Goal: Task Accomplishment & Management: Manage account settings

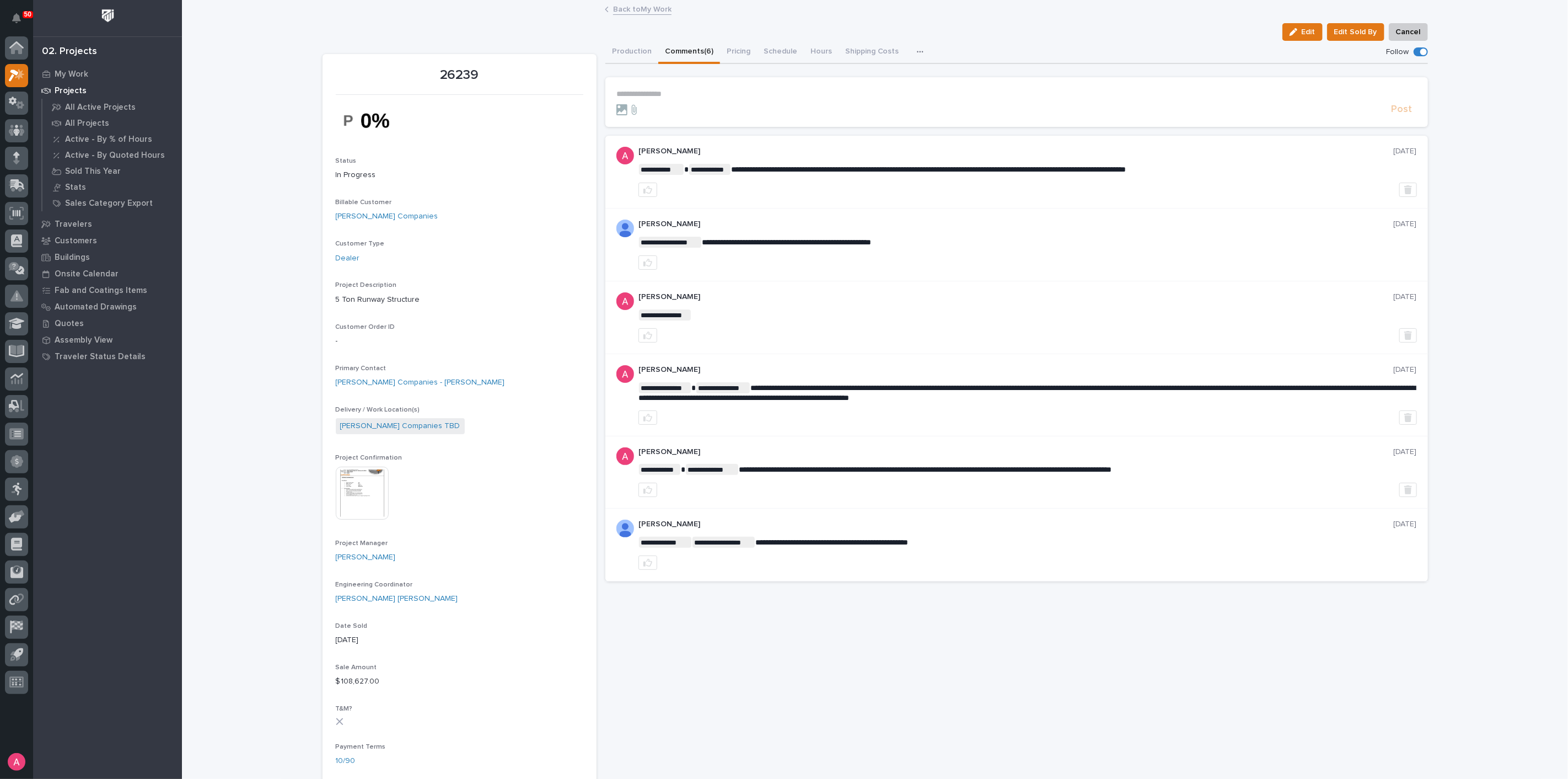
click at [639, 9] on link "Back to My Work" at bounding box center [642, 8] width 58 height 13
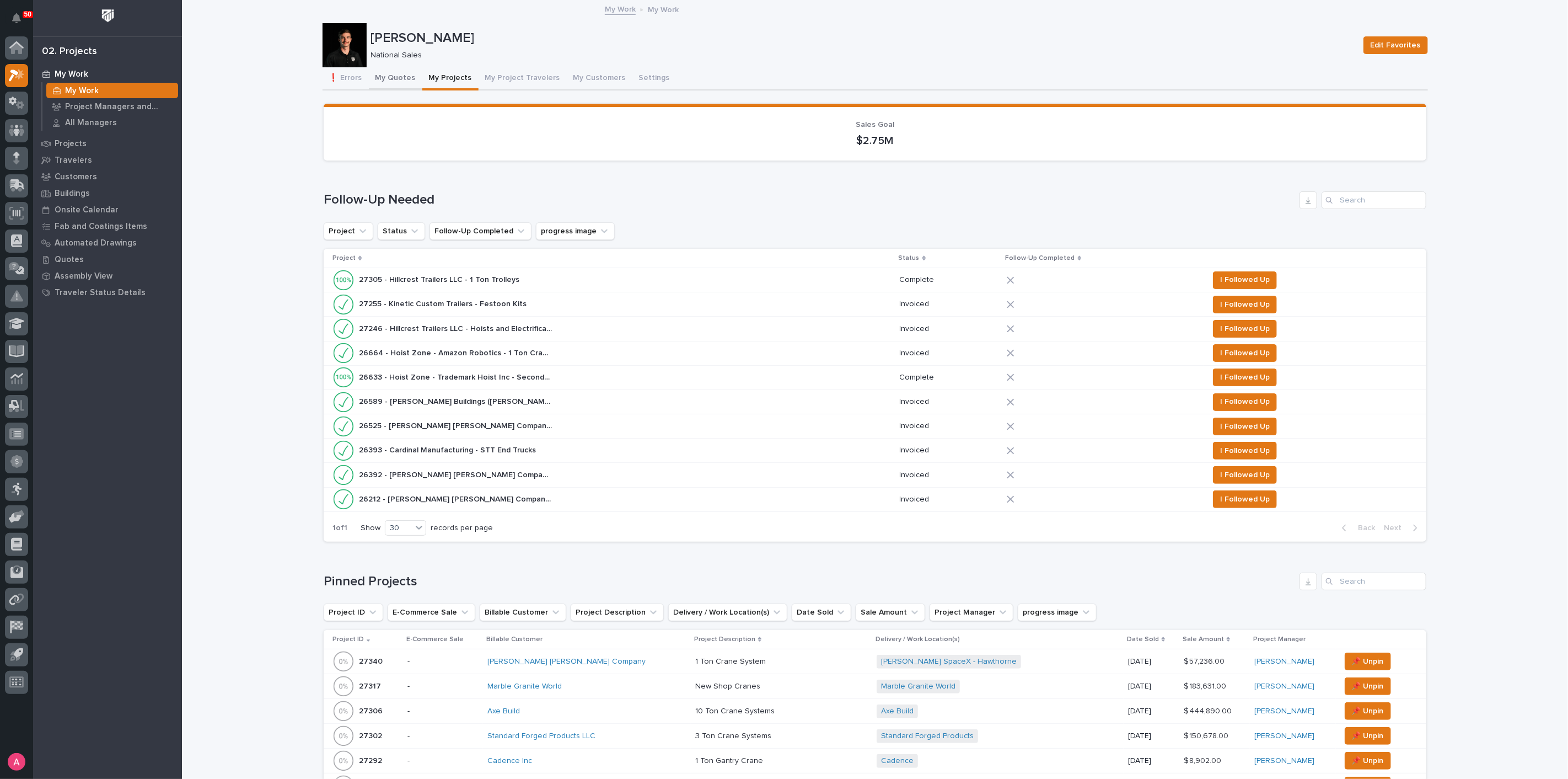
click at [392, 84] on button "My Quotes" at bounding box center [395, 79] width 53 height 23
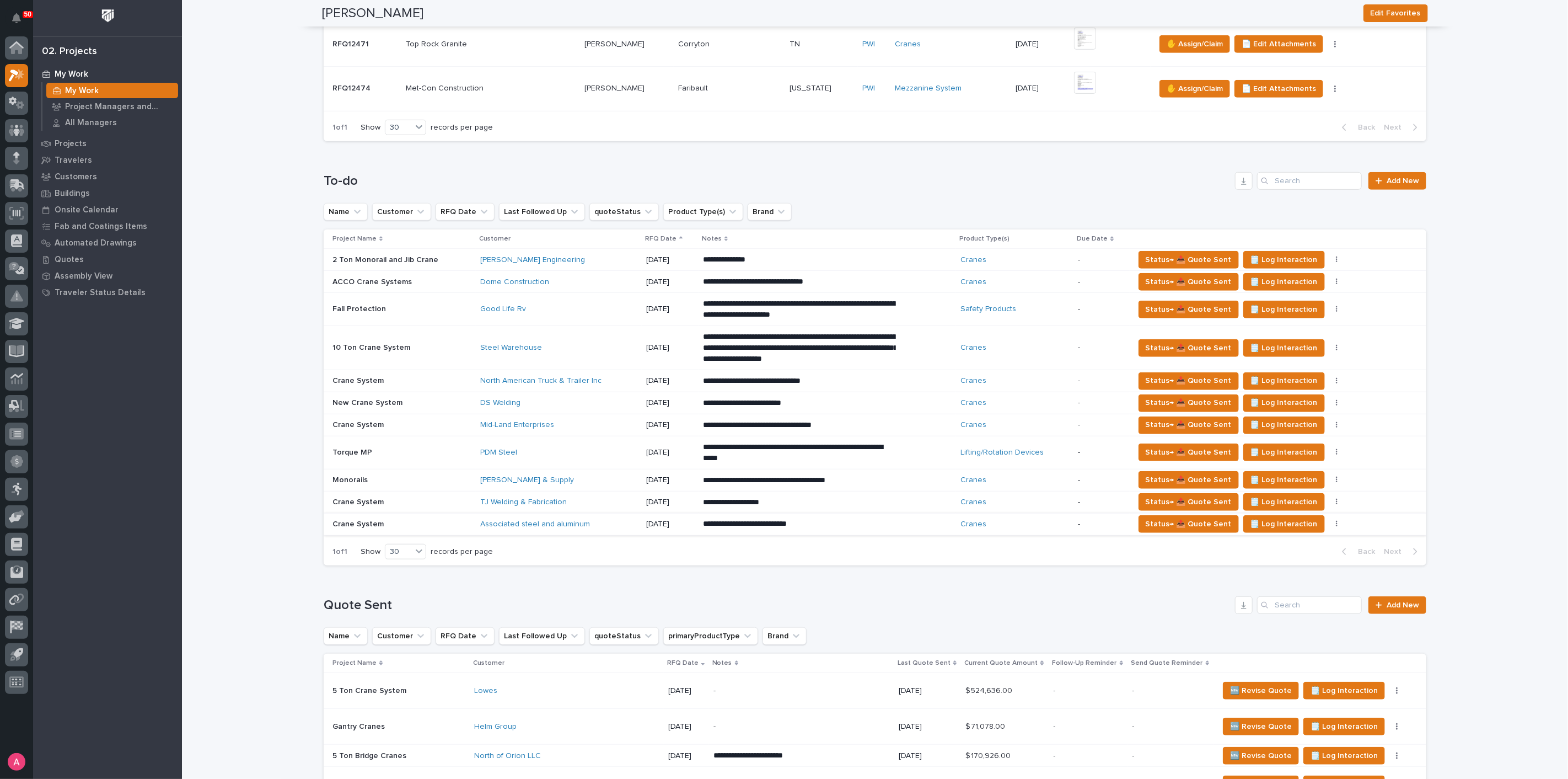
scroll to position [490, 0]
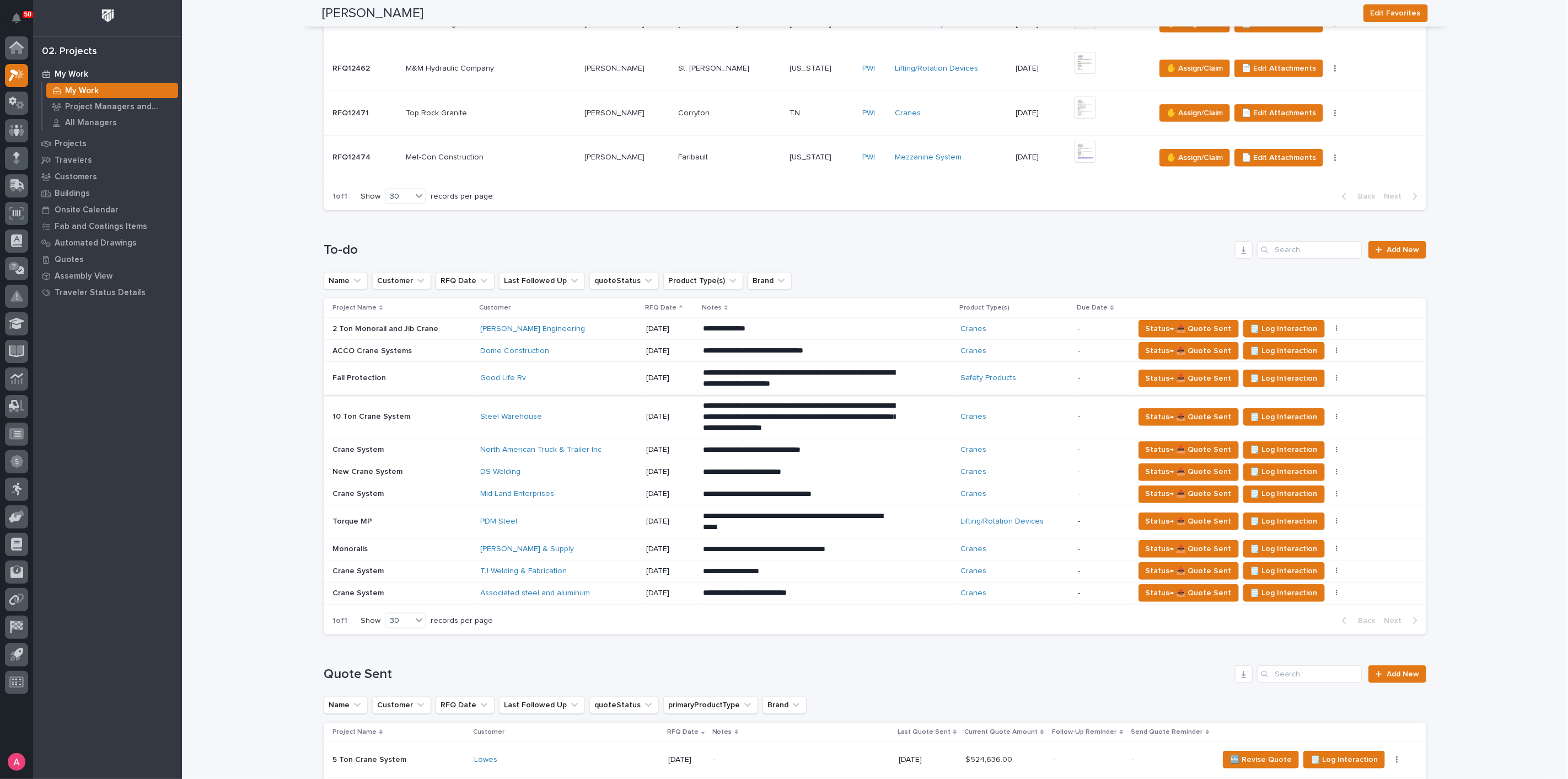
click at [1329, 379] on button "button" at bounding box center [1337, 378] width 15 height 8
click at [1276, 435] on span "Status→ ⏳ Inactive" at bounding box center [1275, 435] width 68 height 13
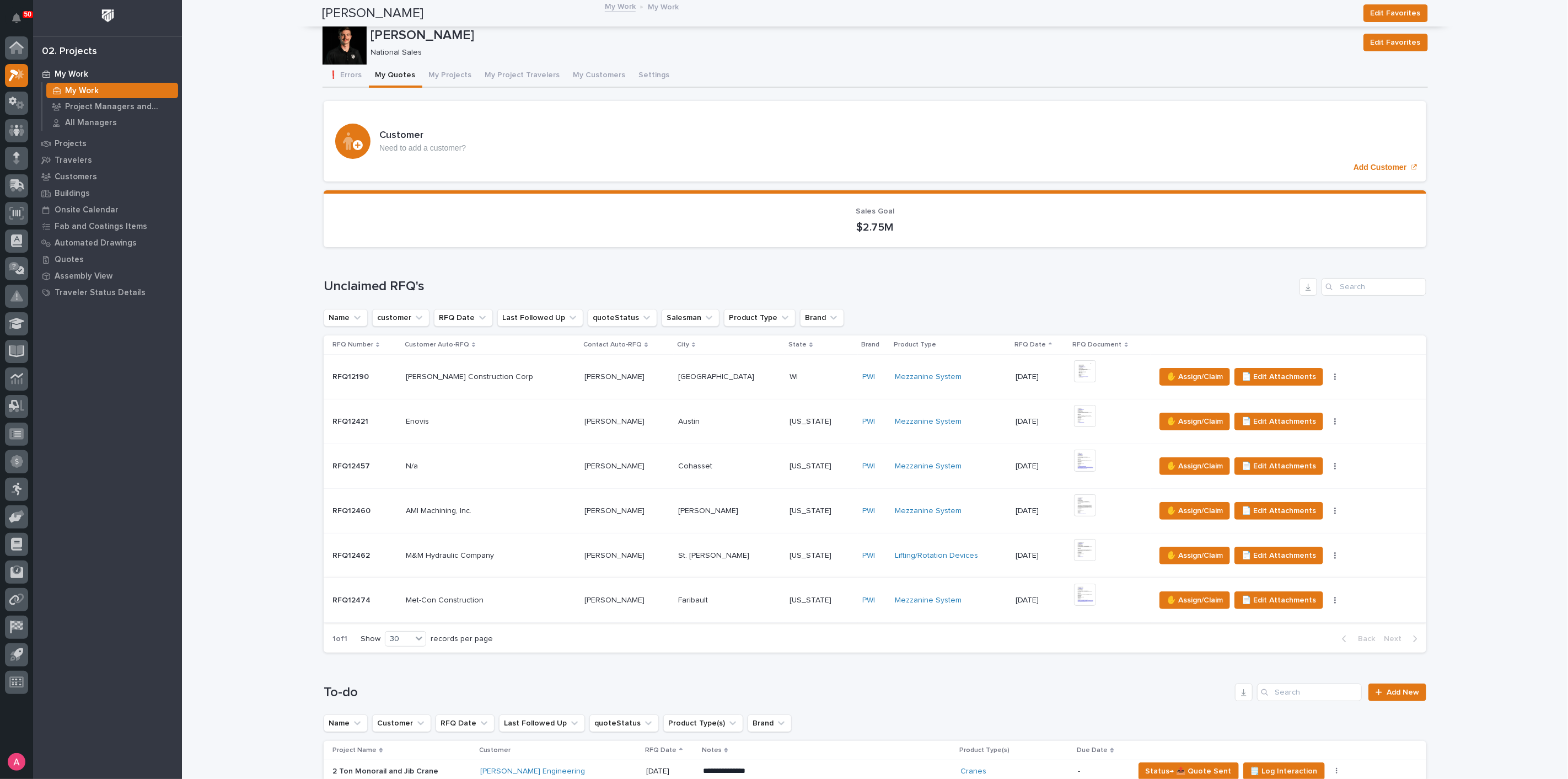
scroll to position [0, 0]
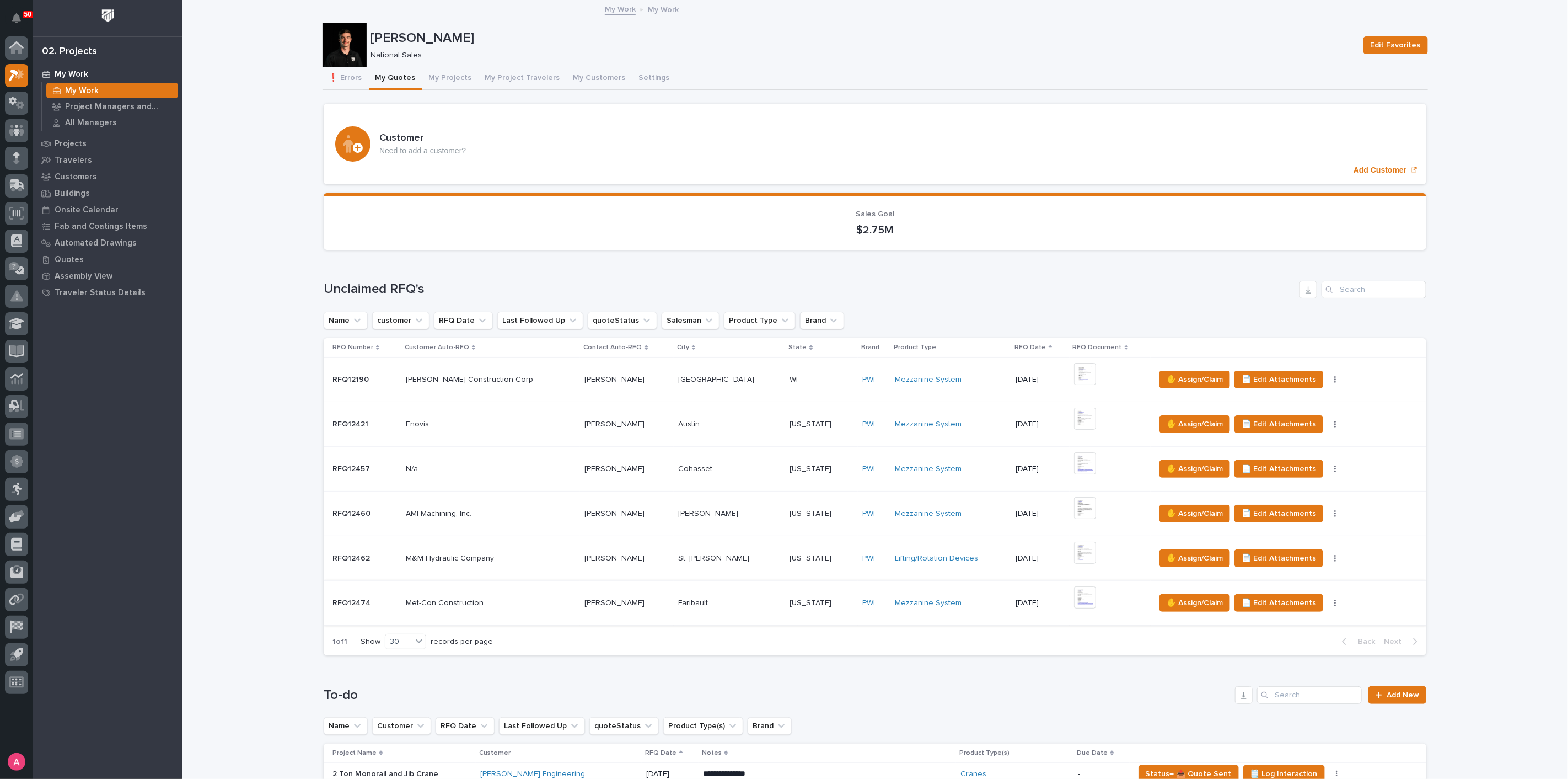
click at [441, 76] on button "My Projects" at bounding box center [449, 79] width 56 height 23
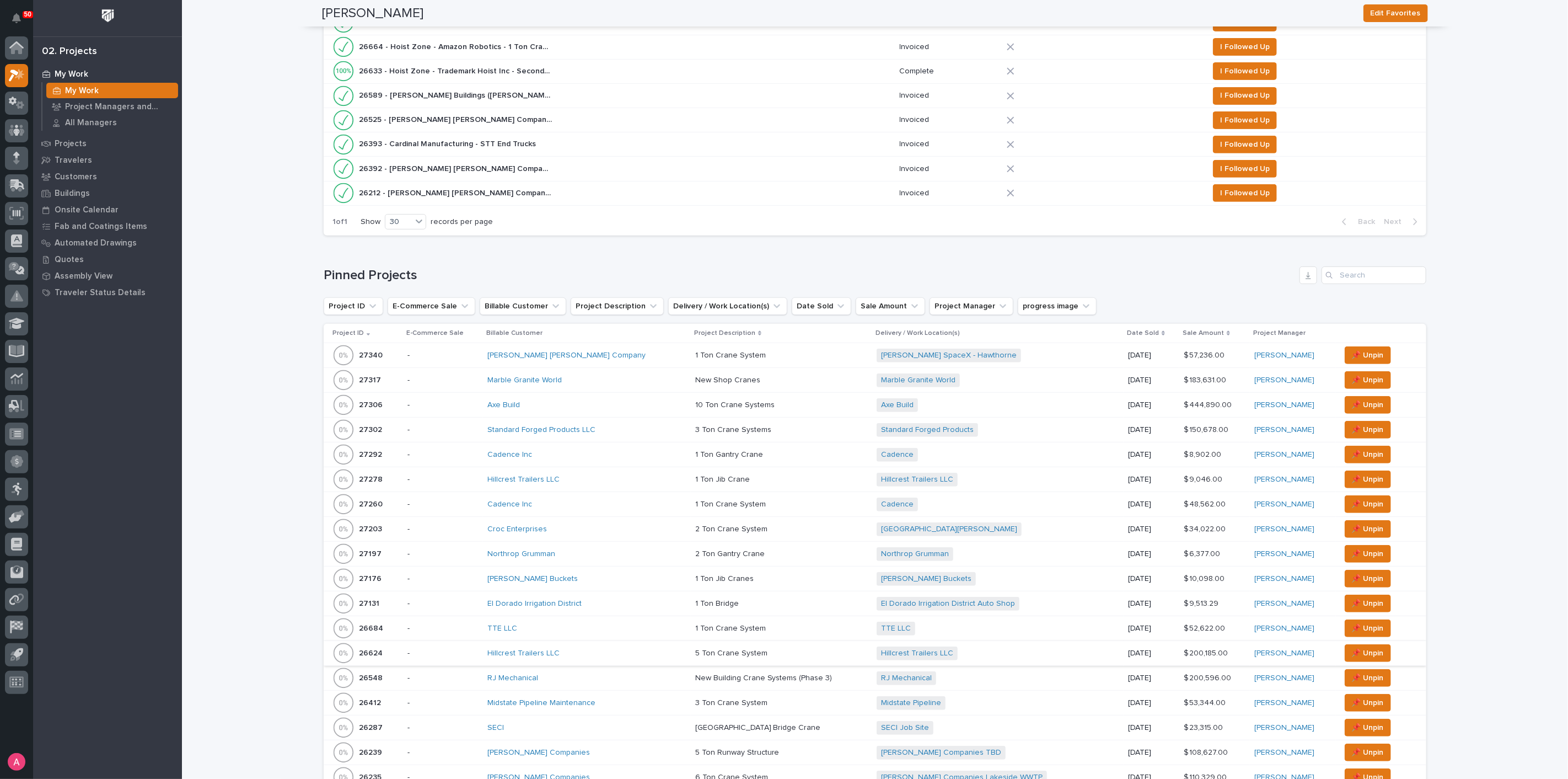
scroll to position [490, 0]
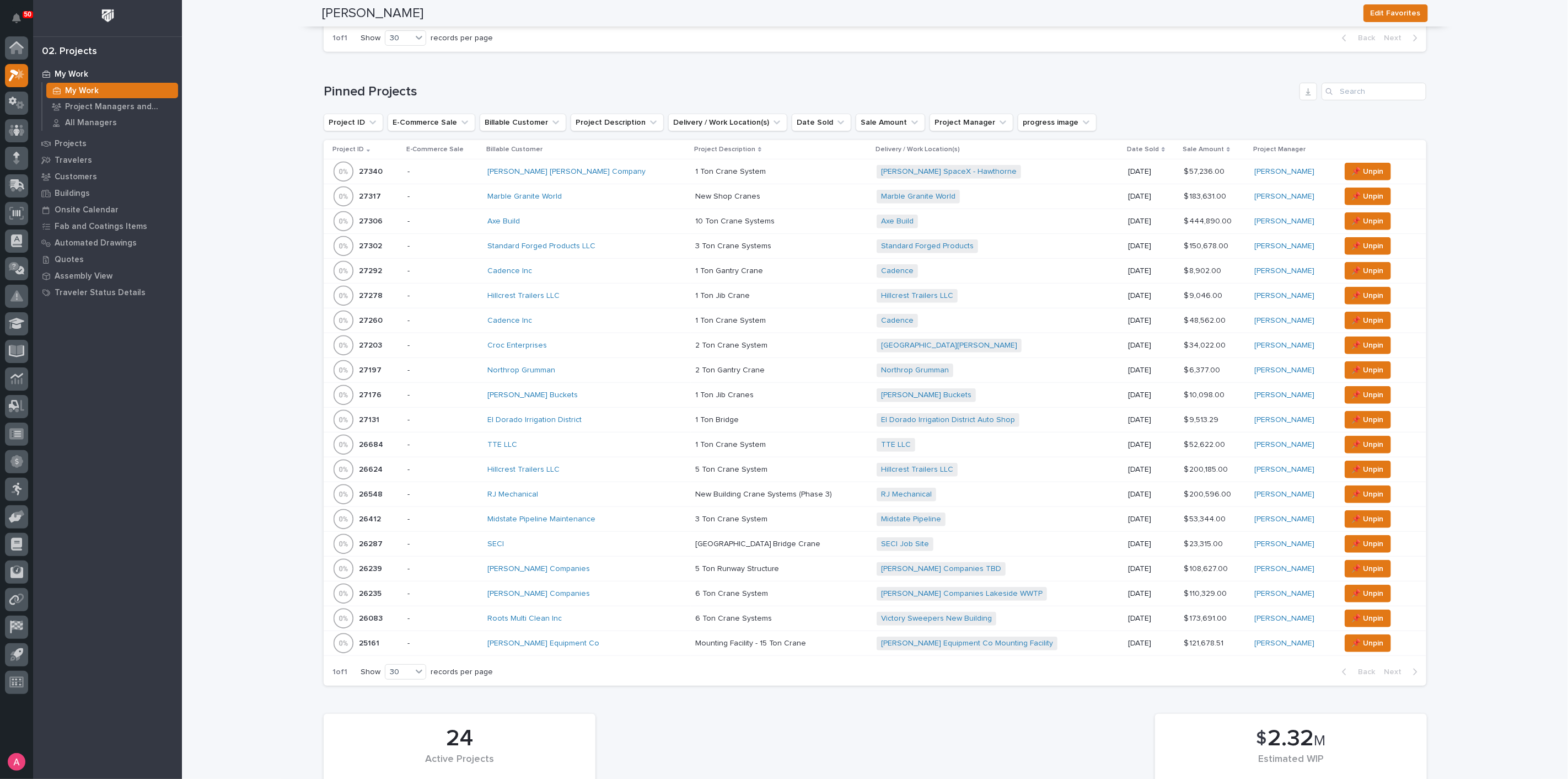
click at [784, 539] on p at bounding box center [781, 543] width 173 height 9
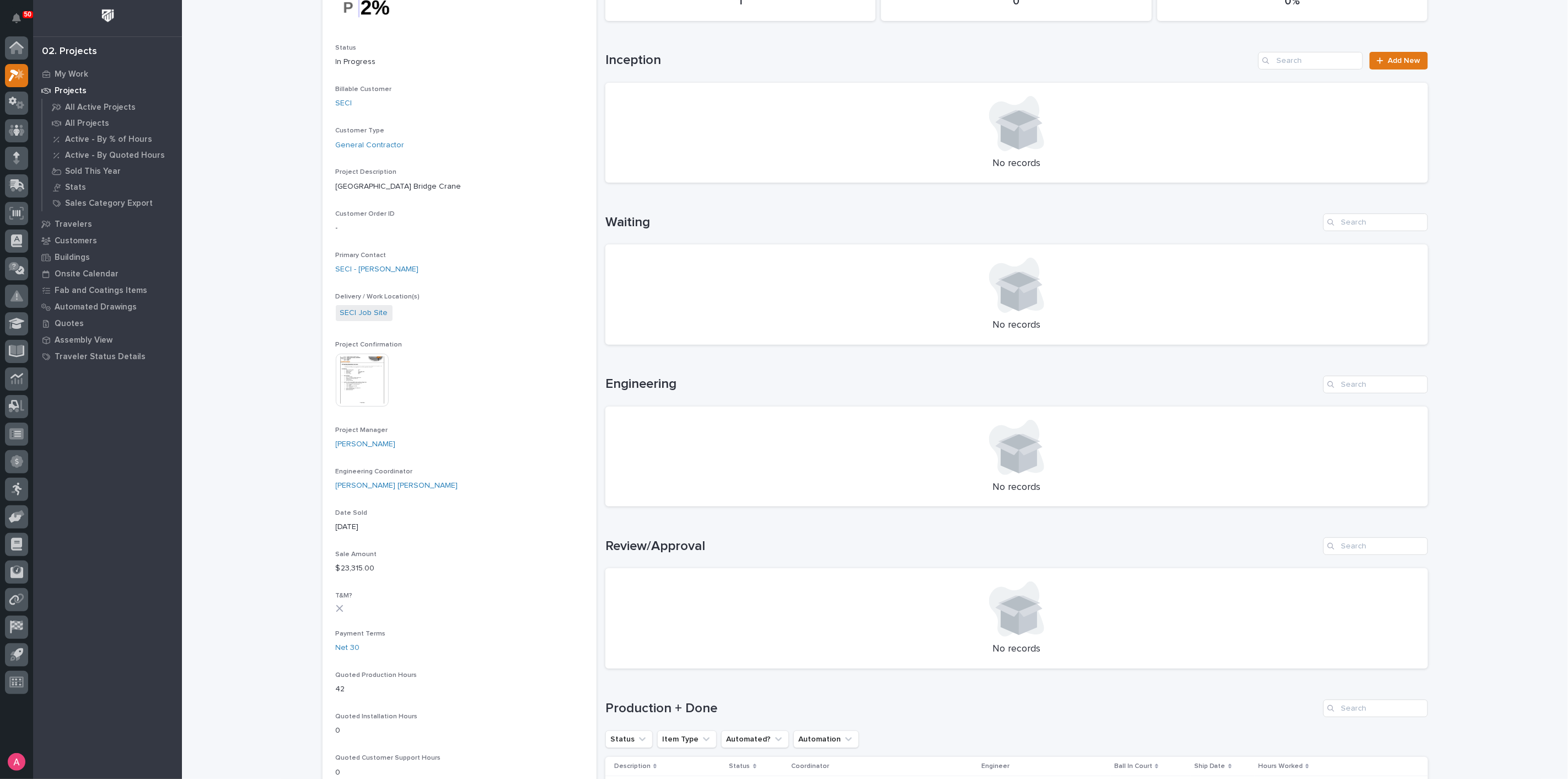
scroll to position [245, 0]
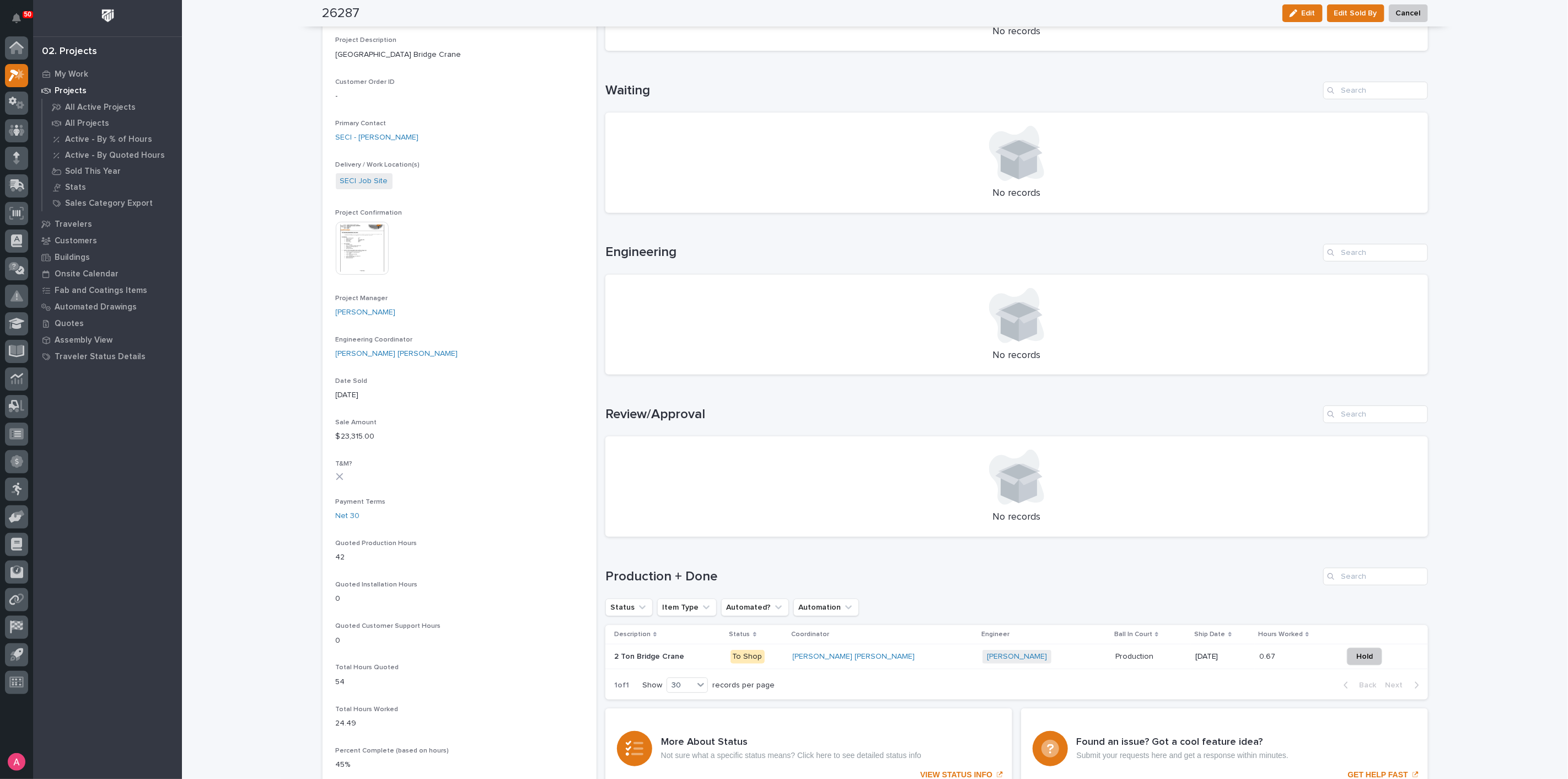
click at [1013, 661] on div "Marston Norris + 0" at bounding box center [1044, 656] width 124 height 13
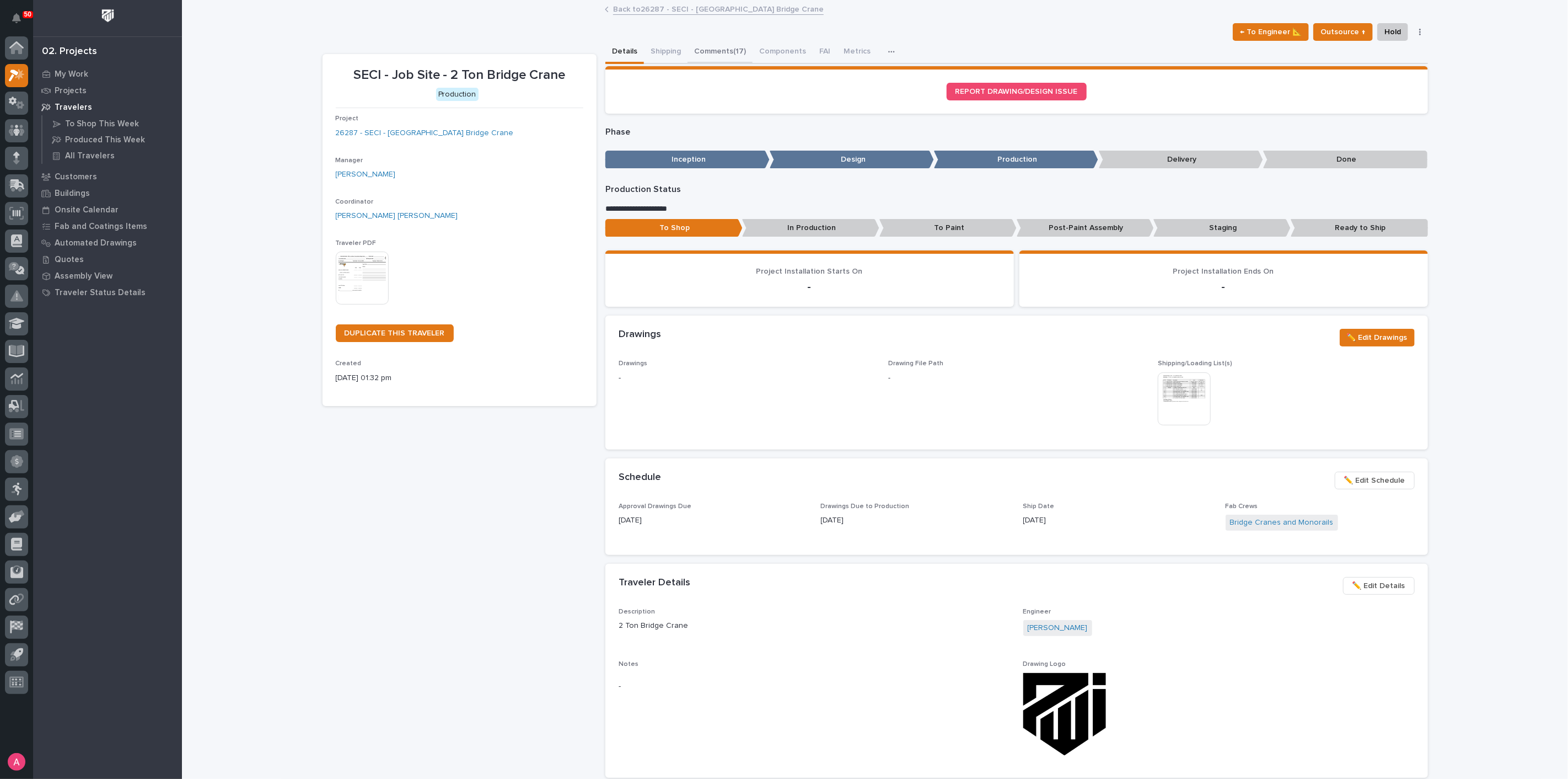
click at [718, 48] on button "Comments (17)" at bounding box center [720, 53] width 65 height 23
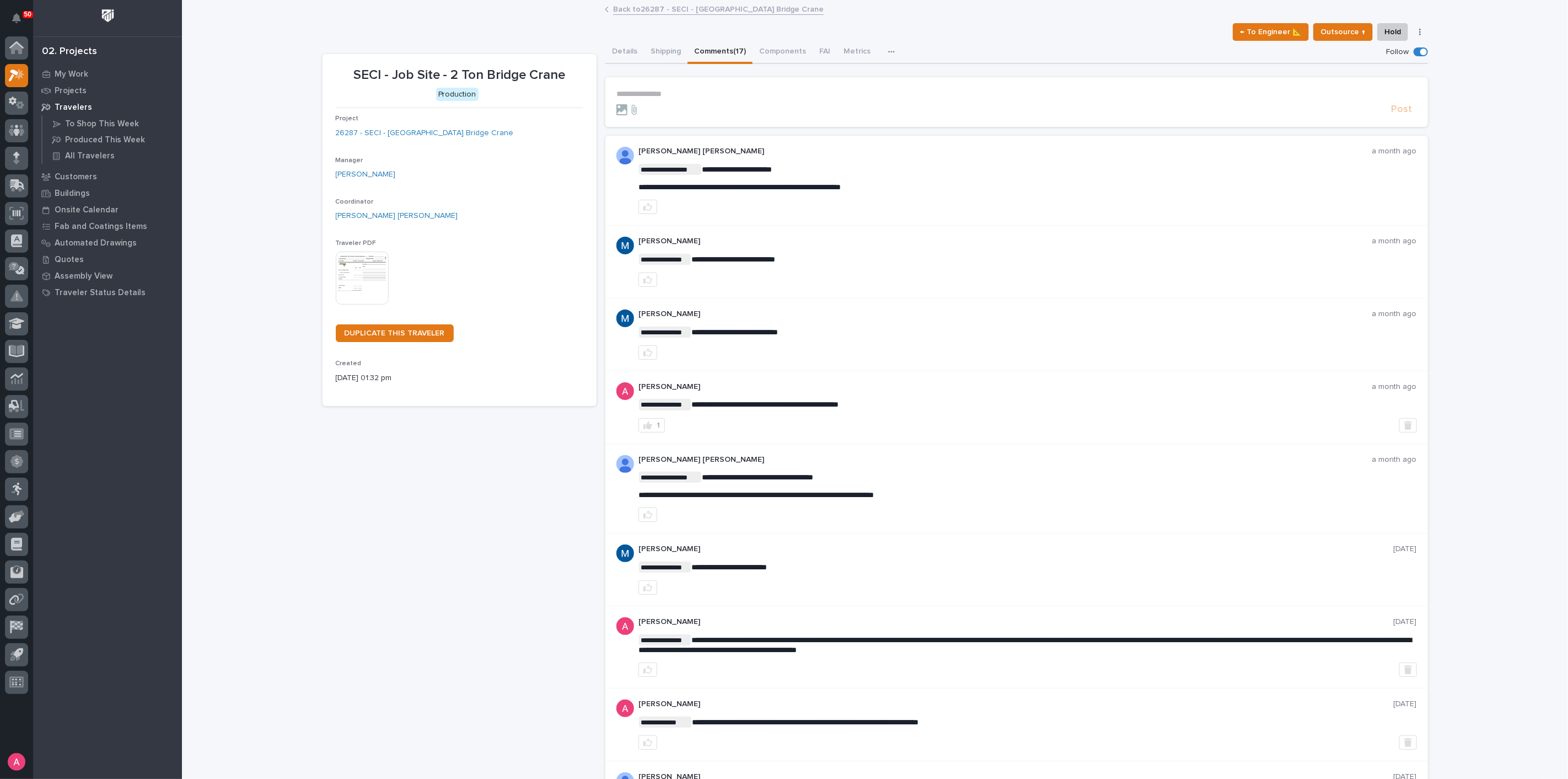
click at [671, 9] on link "Back to 26287 - SECI - Pump Station Bridge Crane" at bounding box center [718, 8] width 211 height 13
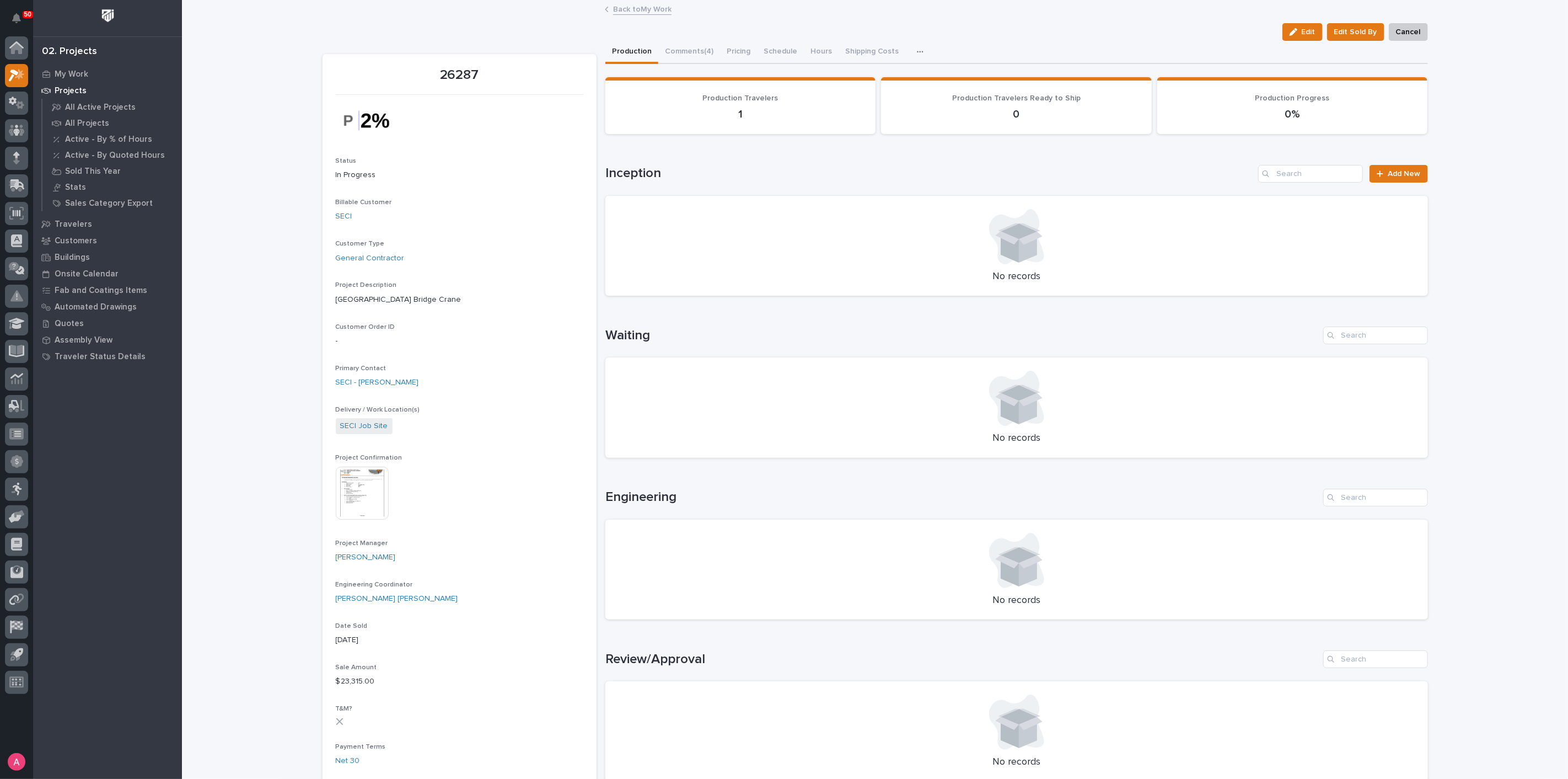
click at [622, 11] on link "Back to My Work" at bounding box center [642, 8] width 58 height 13
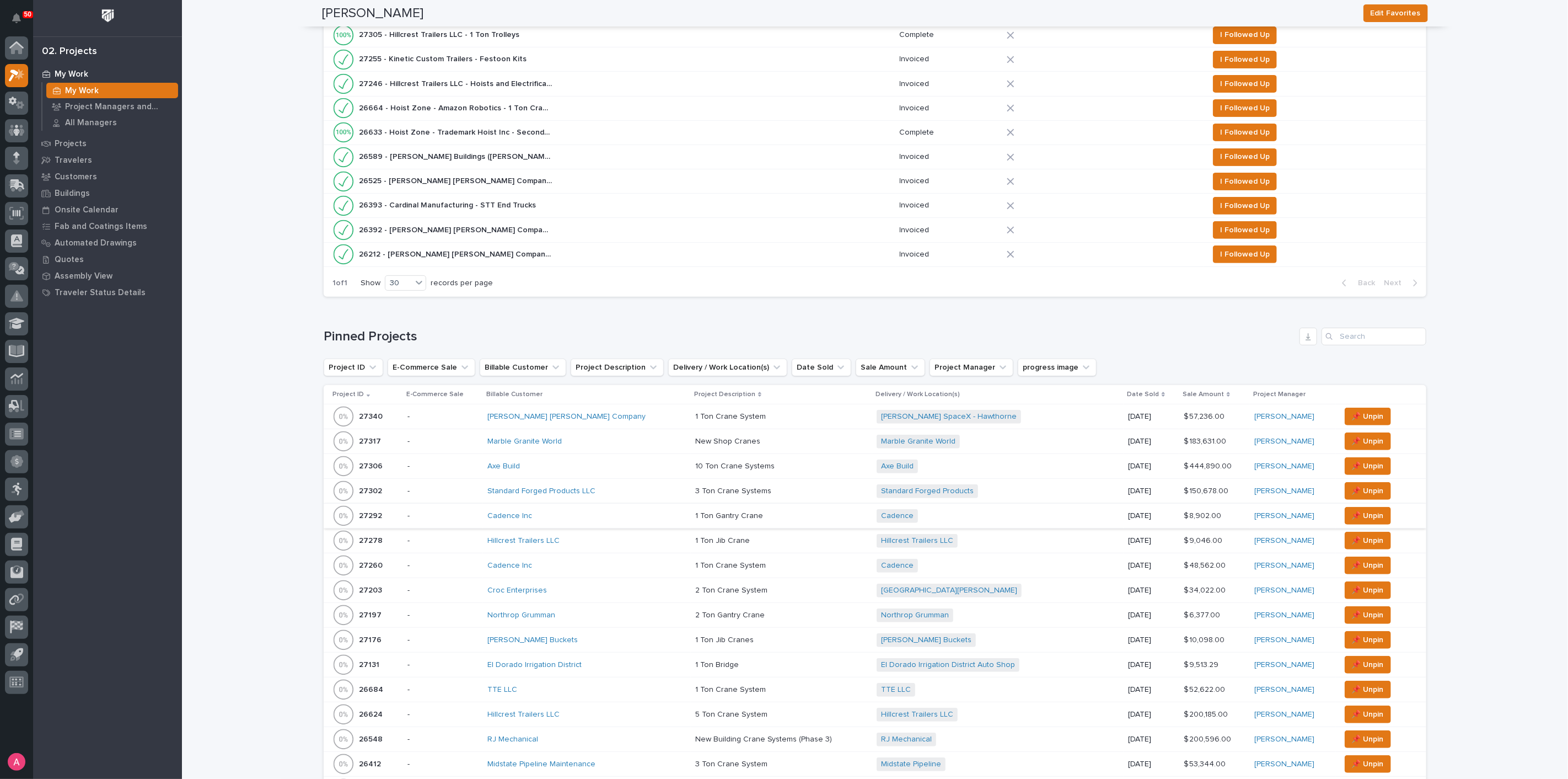
scroll to position [490, 0]
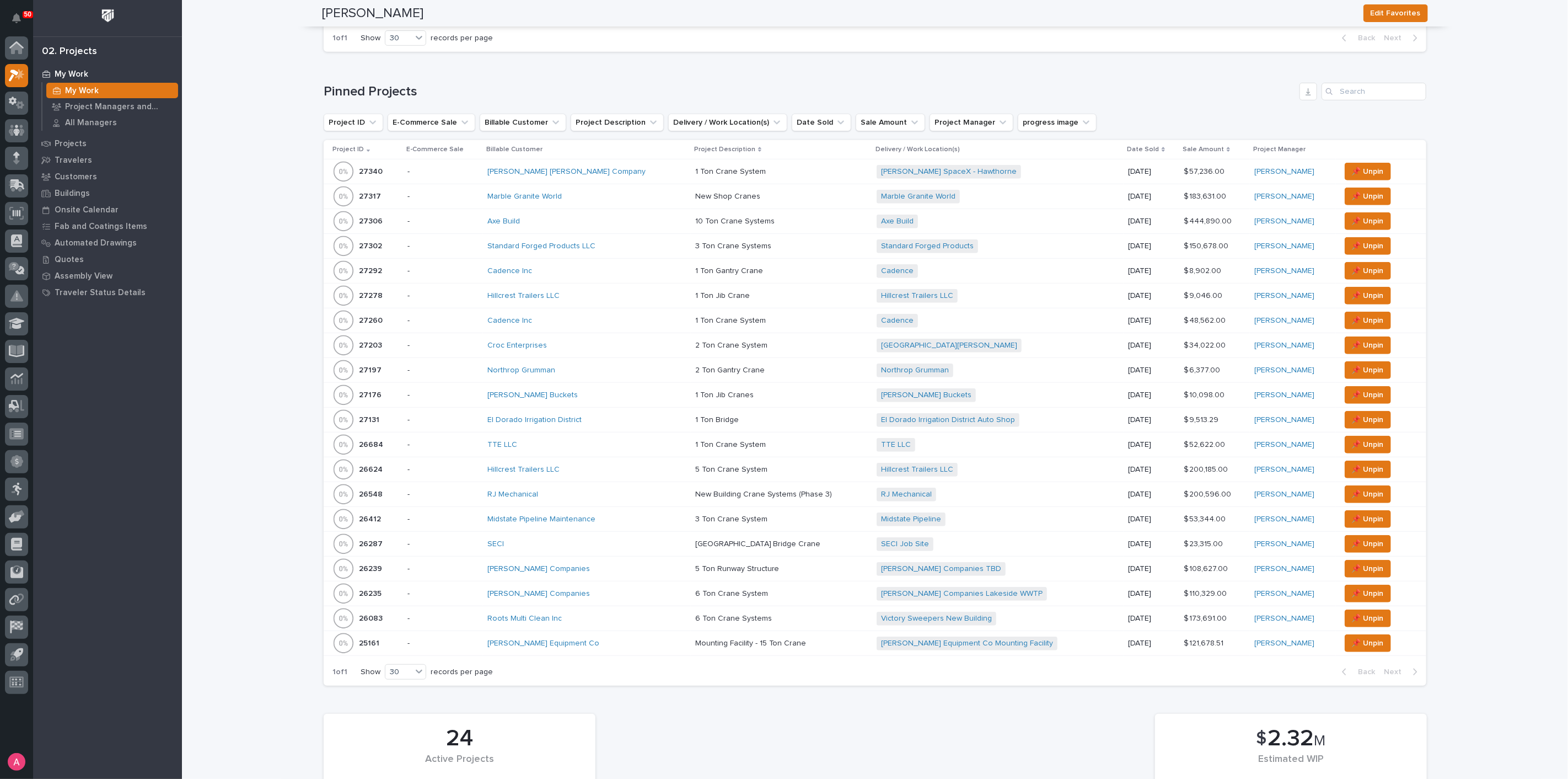
click at [628, 387] on div "Stout Buckets" at bounding box center [586, 395] width 199 height 18
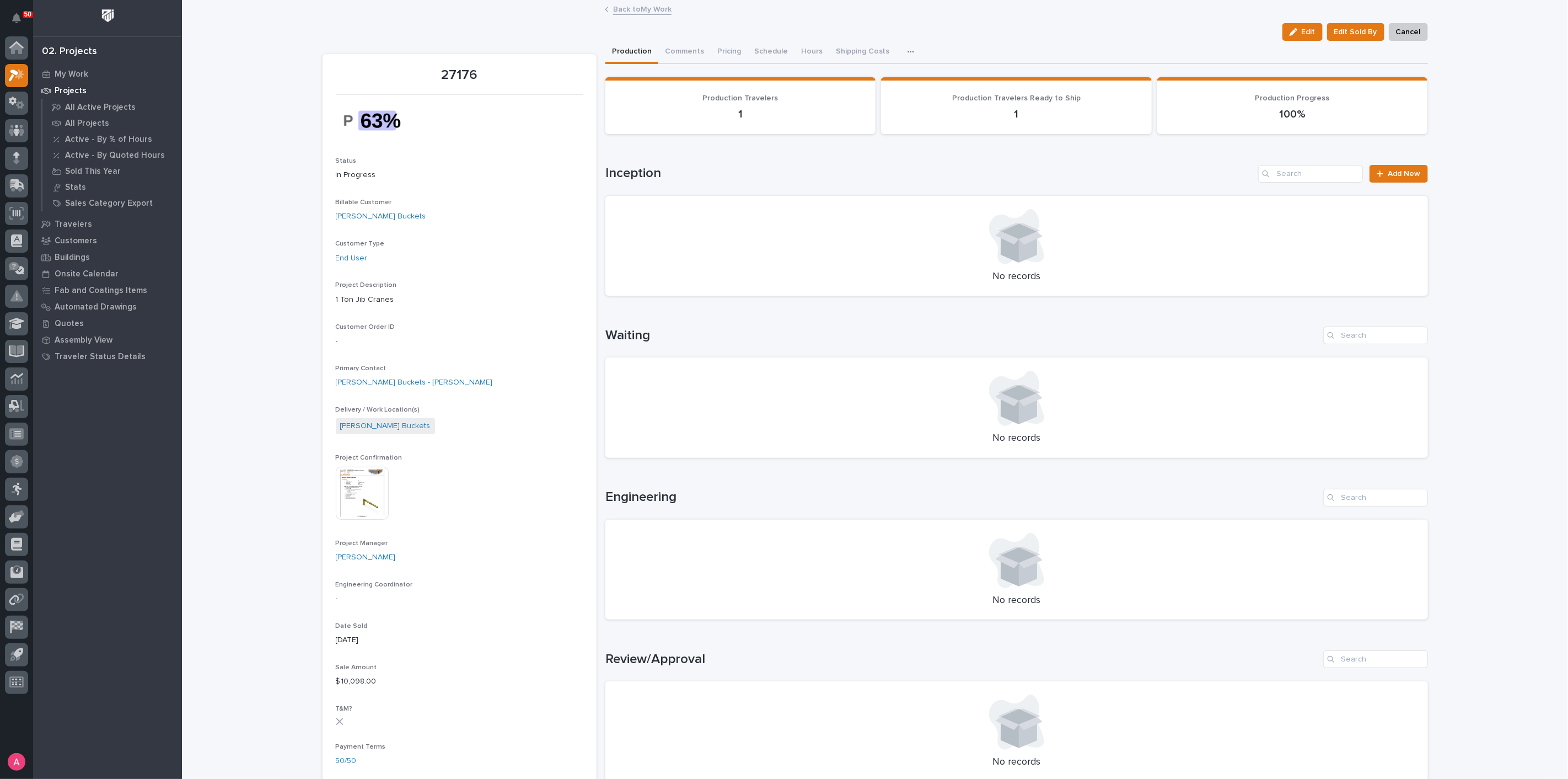
click at [630, 8] on link "Back to My Work" at bounding box center [642, 8] width 58 height 13
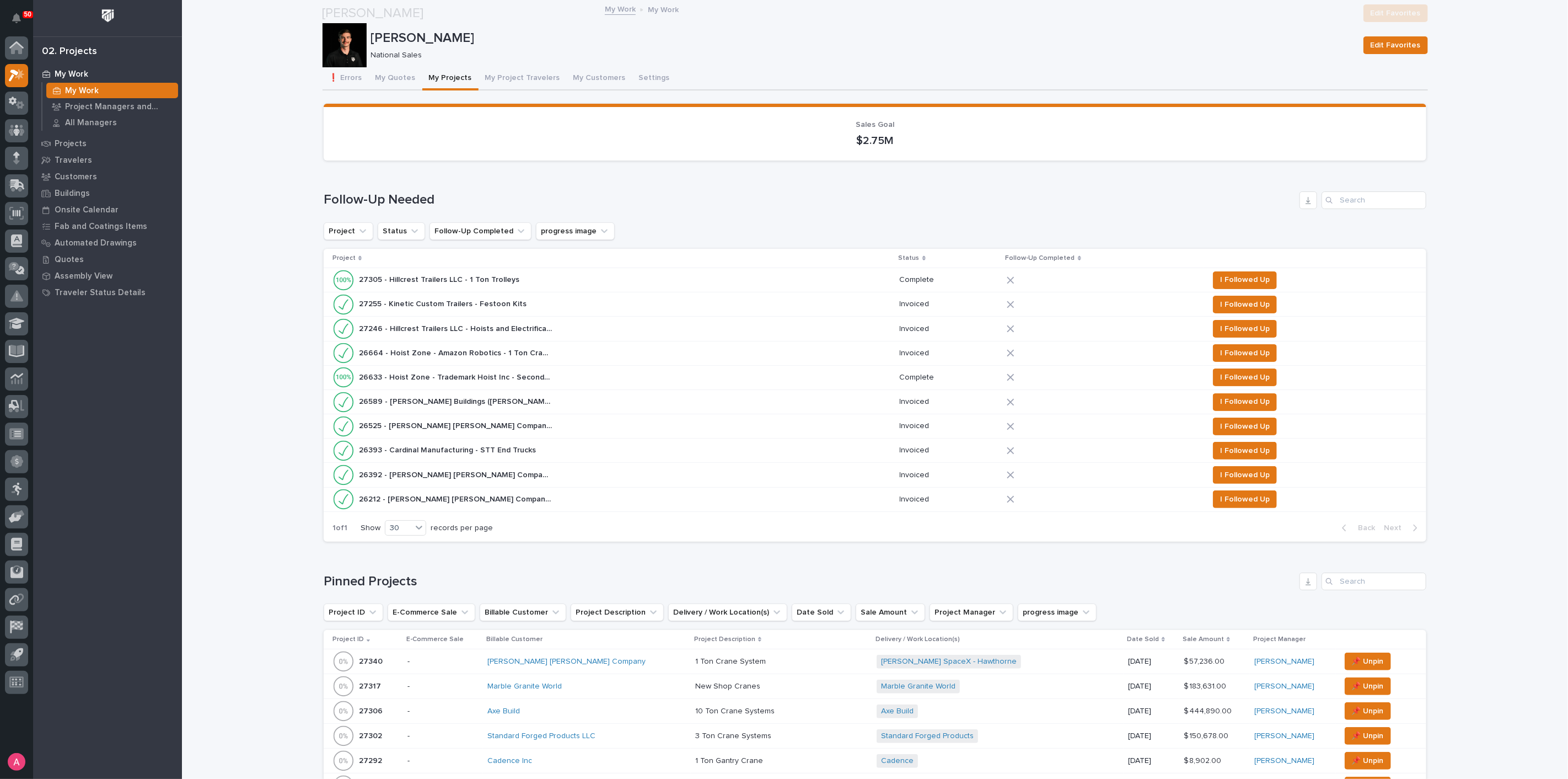
scroll to position [429, 0]
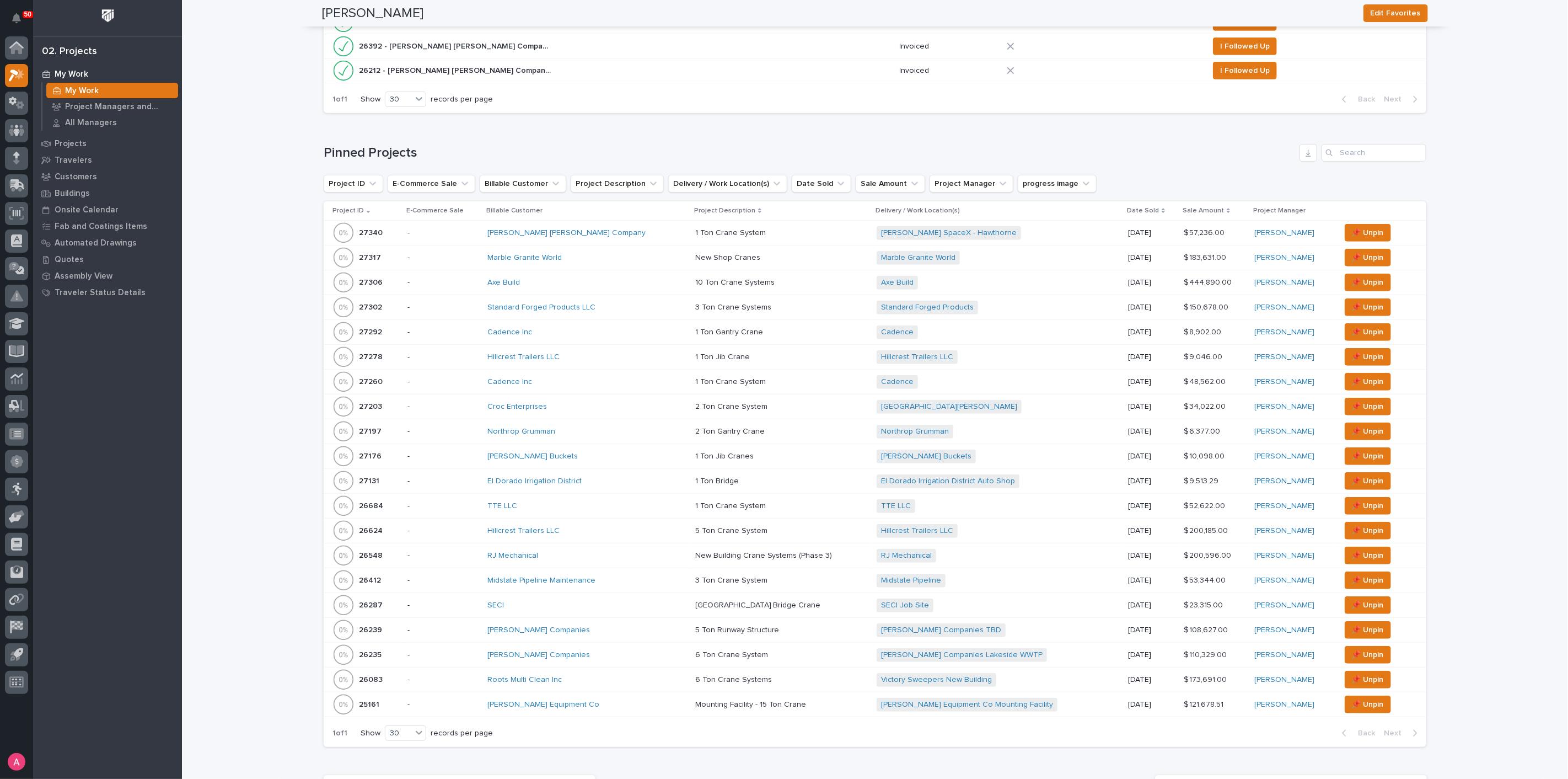
click at [764, 507] on div "1 Ton Crane System 1 Ton Crane System" at bounding box center [781, 507] width 173 height 18
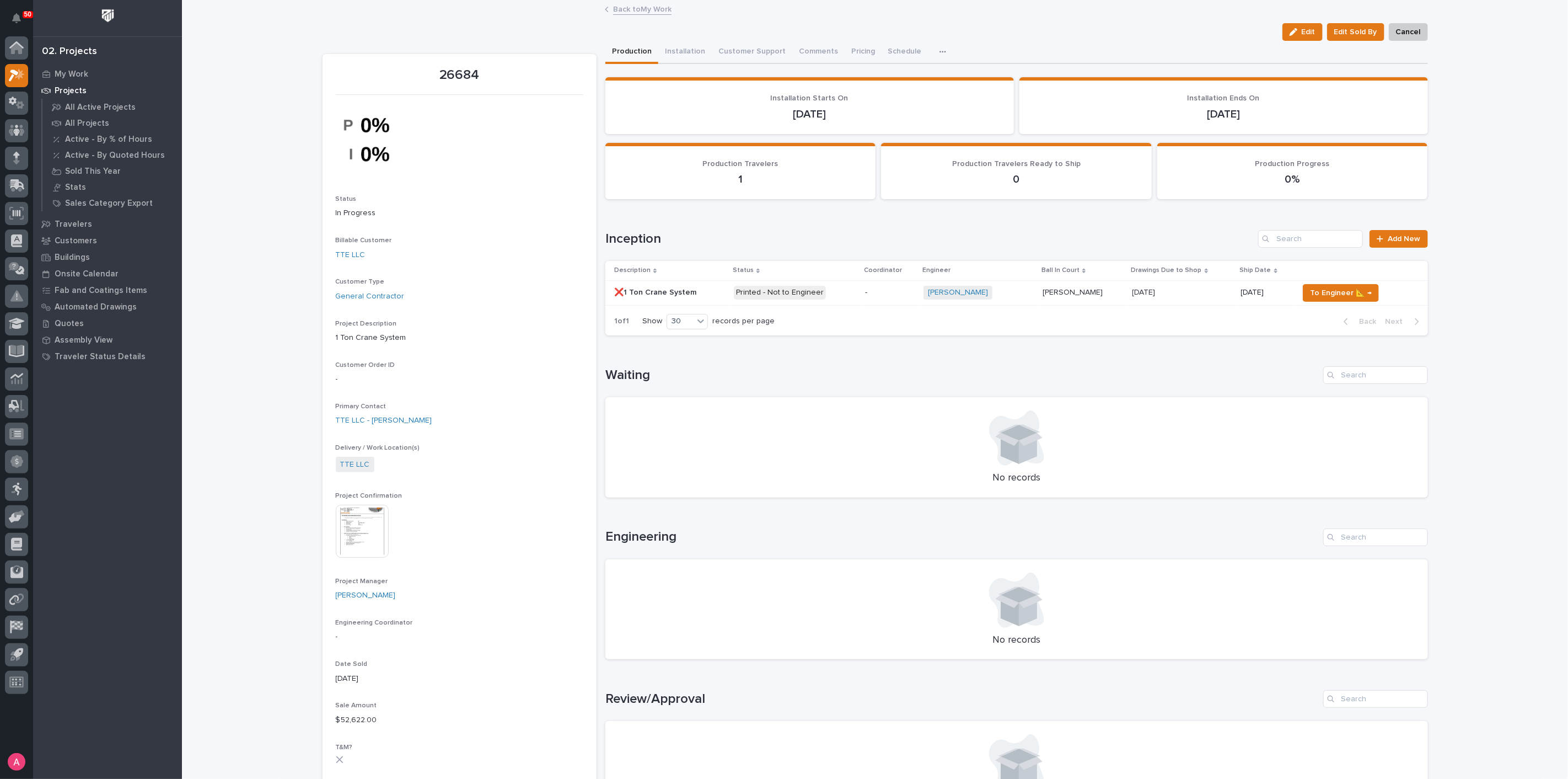
click at [667, 293] on p "❌1 Ton Crane System" at bounding box center [656, 292] width 84 height 12
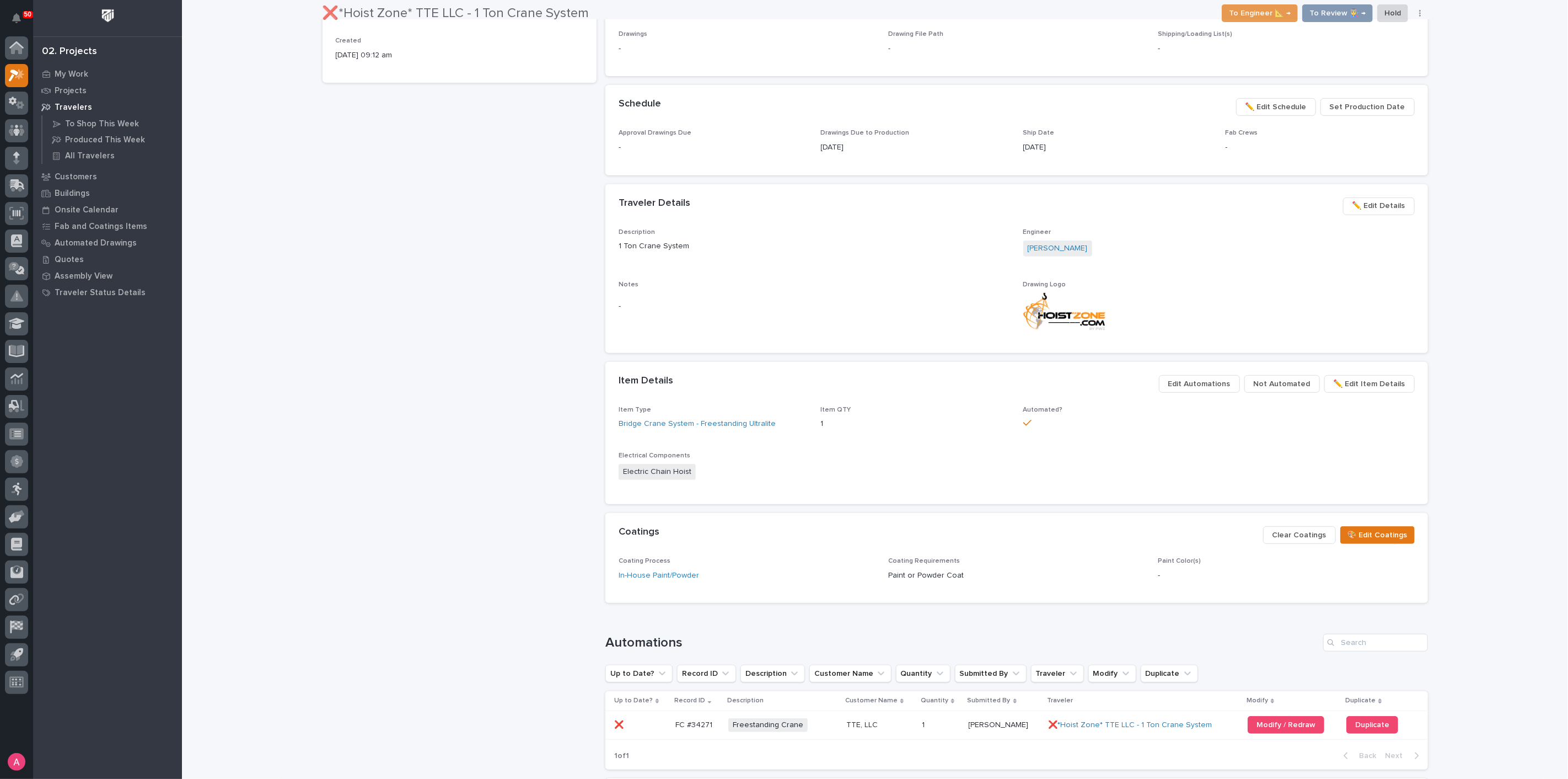
scroll to position [493, 0]
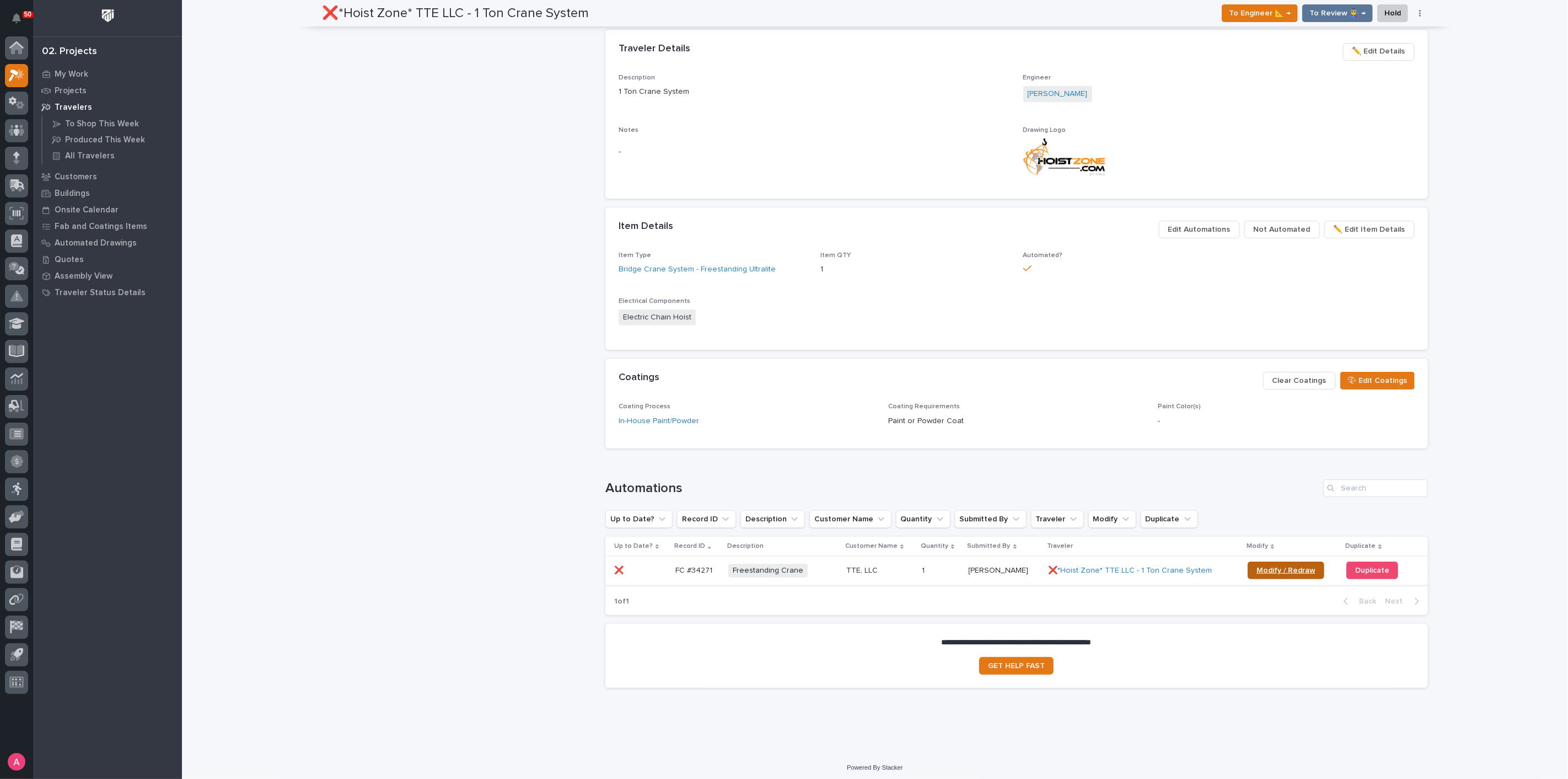
click at [1287, 571] on span "Modify / Redraw" at bounding box center [1286, 570] width 59 height 8
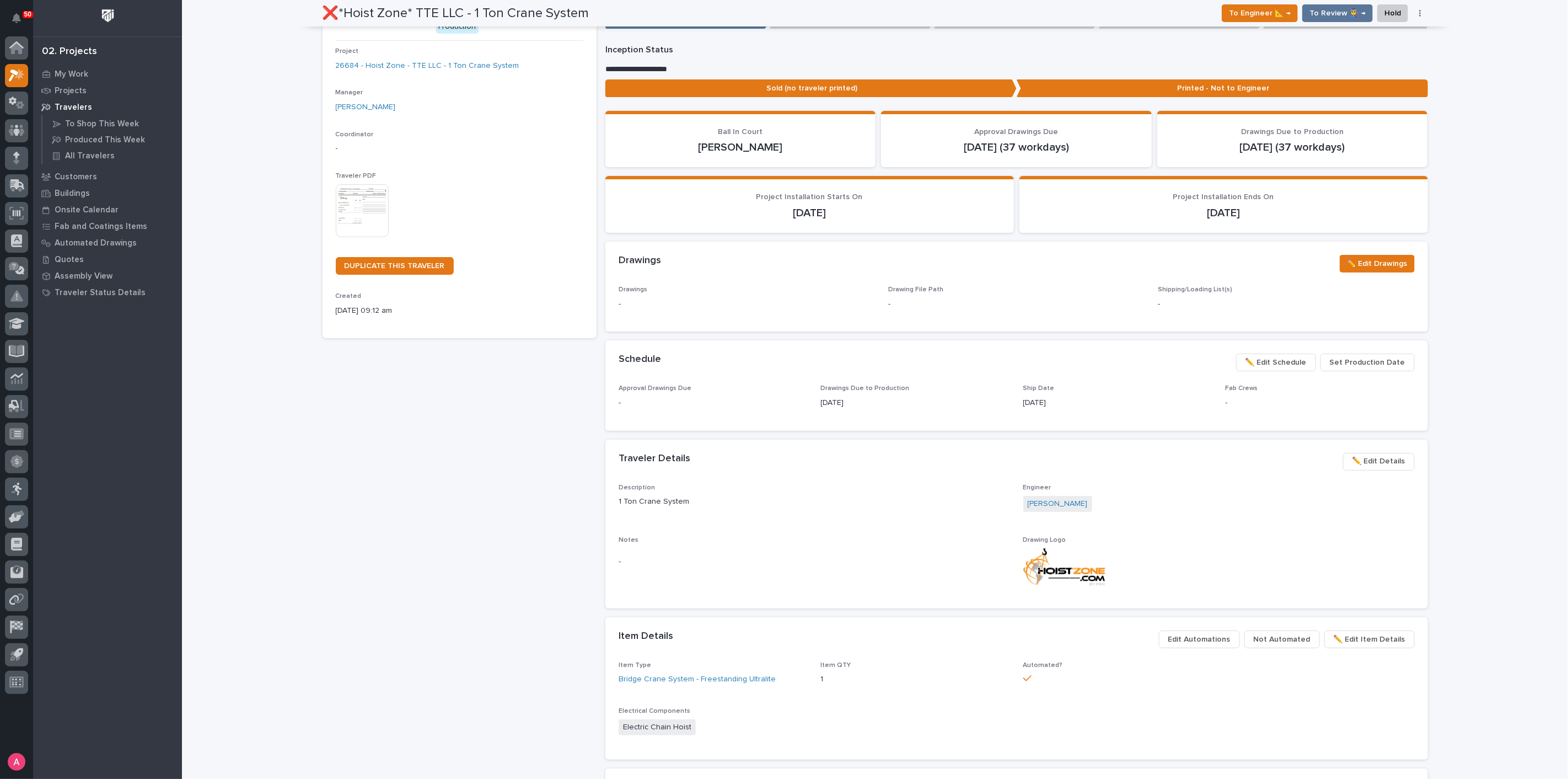
scroll to position [0, 0]
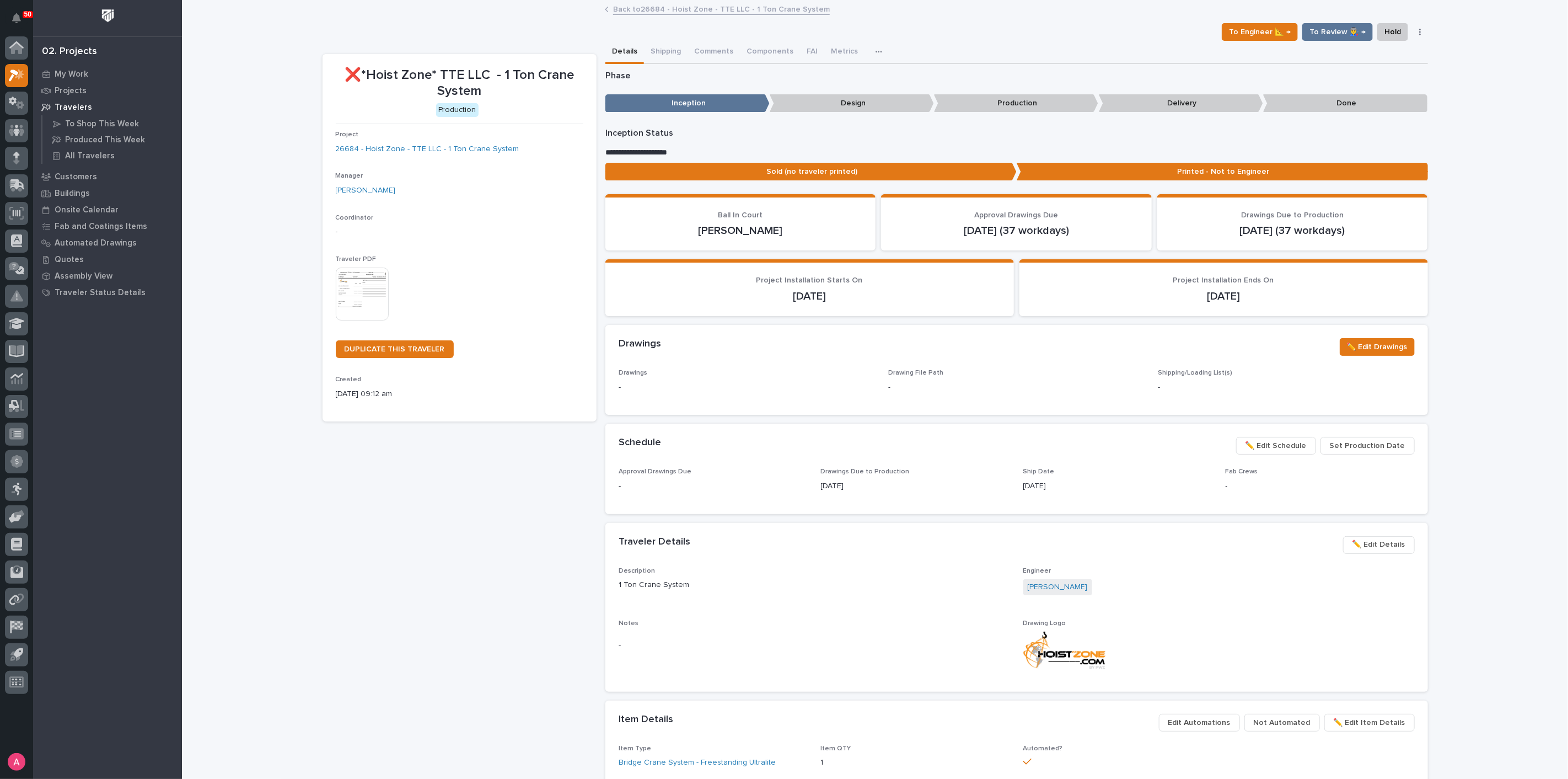
click at [648, 9] on link "Back to 26684 - Hoist Zone - TTE LLC - 1 Ton Crane System" at bounding box center [721, 8] width 216 height 13
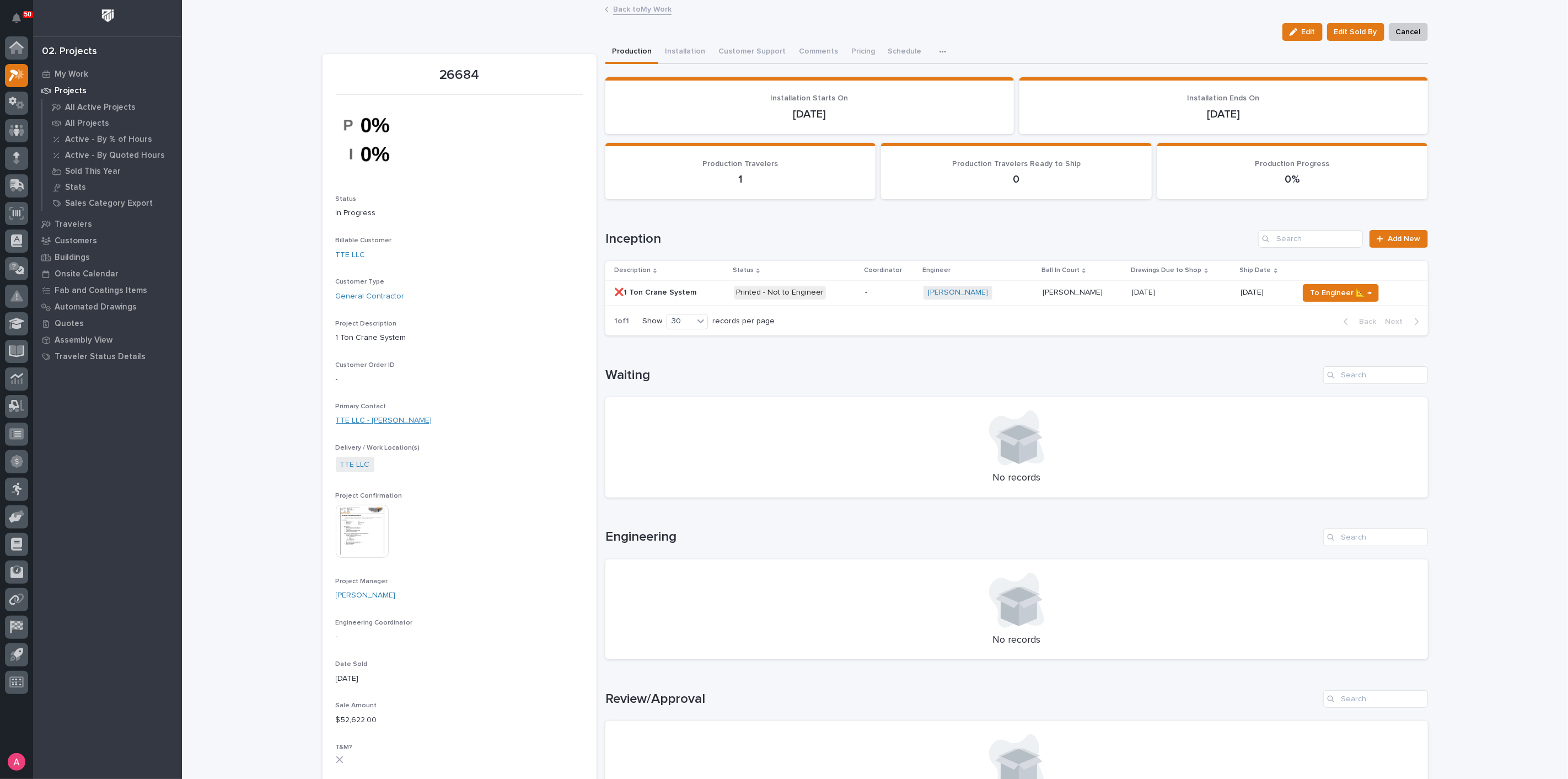
click at [382, 420] on link "TTE LLC - JJ Thorp" at bounding box center [383, 420] width 96 height 12
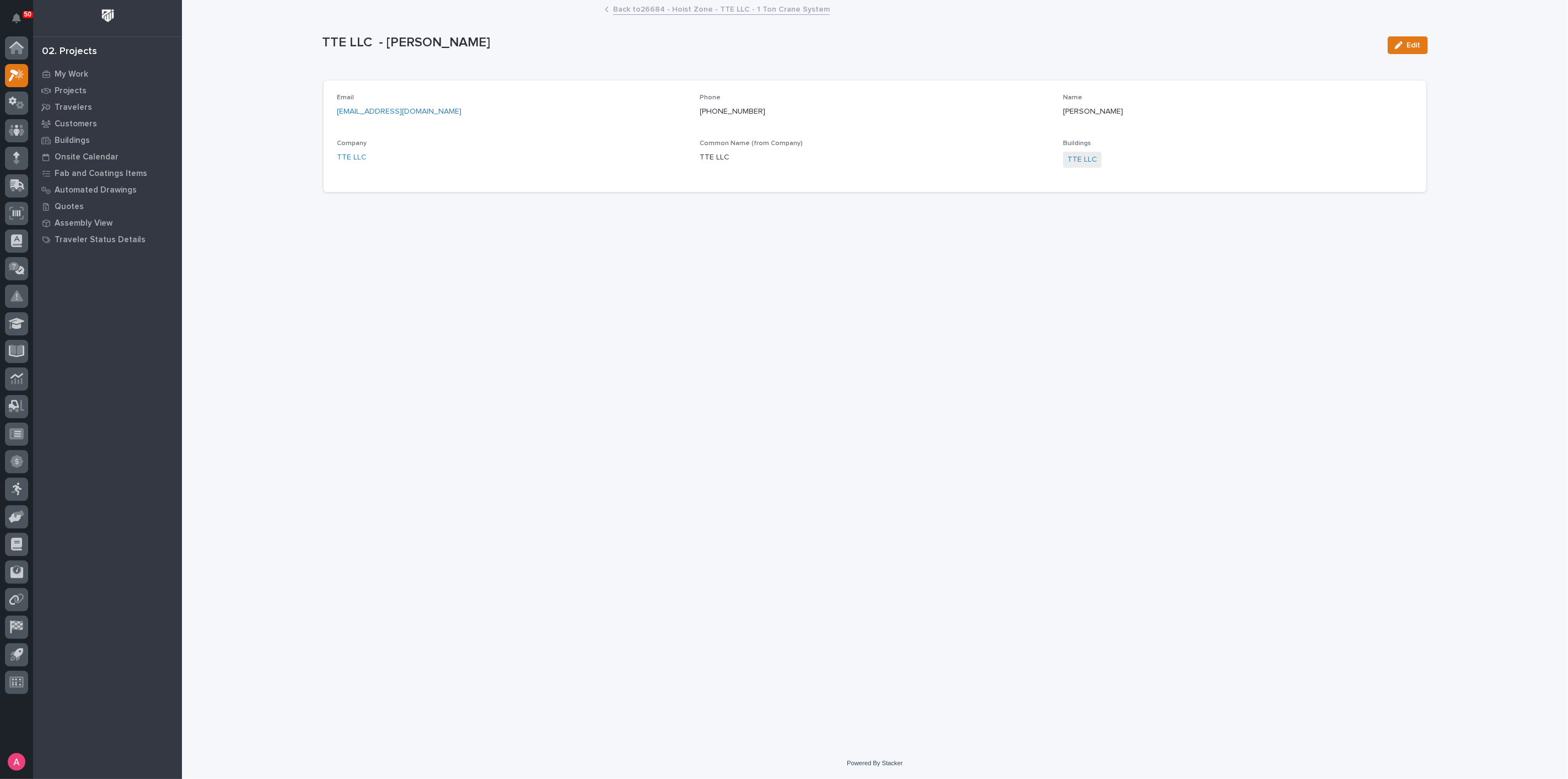
click at [688, 13] on link "Back to 26684 - Hoist Zone - TTE LLC - 1 Ton Crane System" at bounding box center [721, 8] width 216 height 13
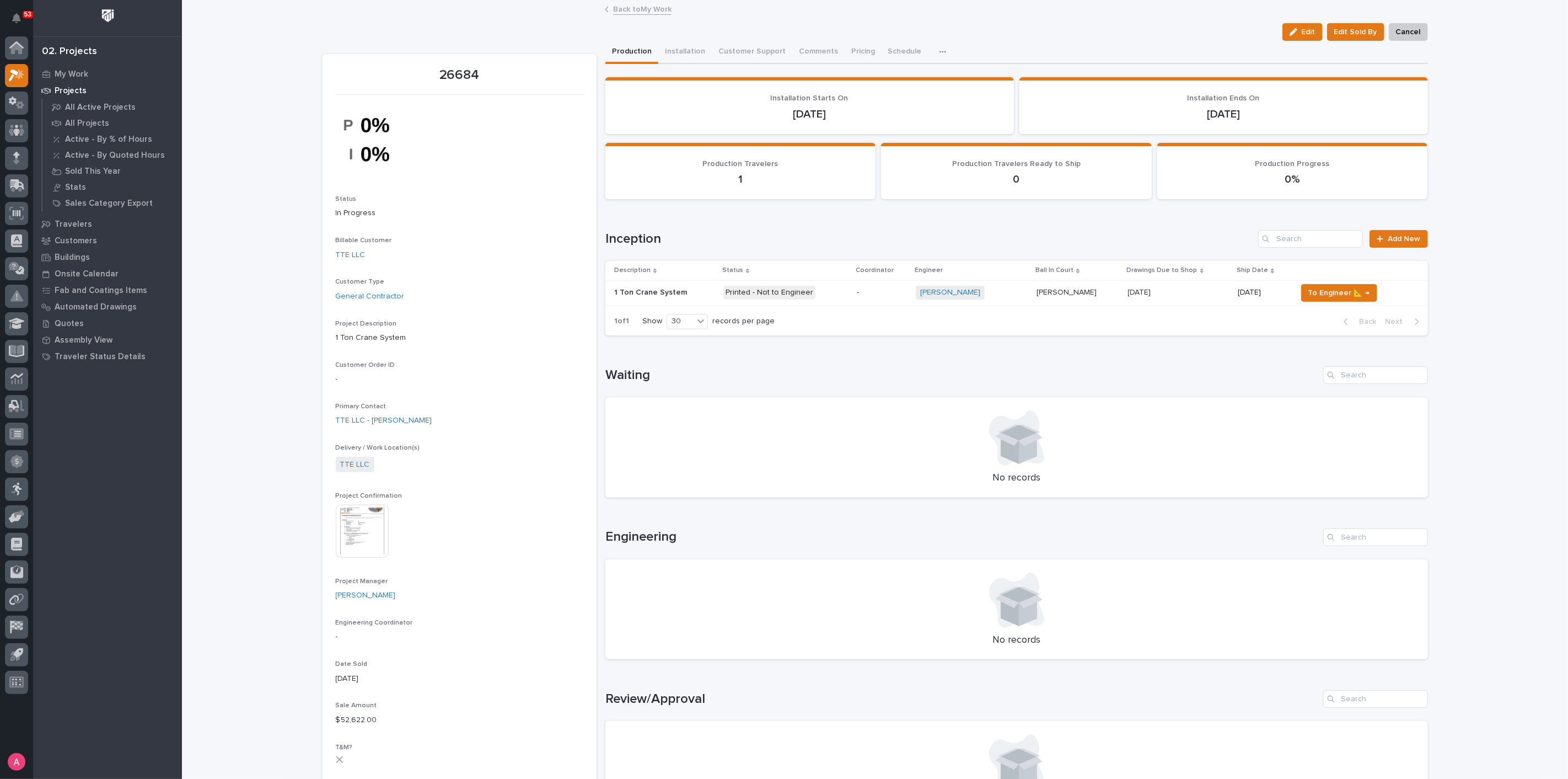
click at [1015, 289] on div "Ashton Bontrager + 0" at bounding box center [972, 293] width 112 height 13
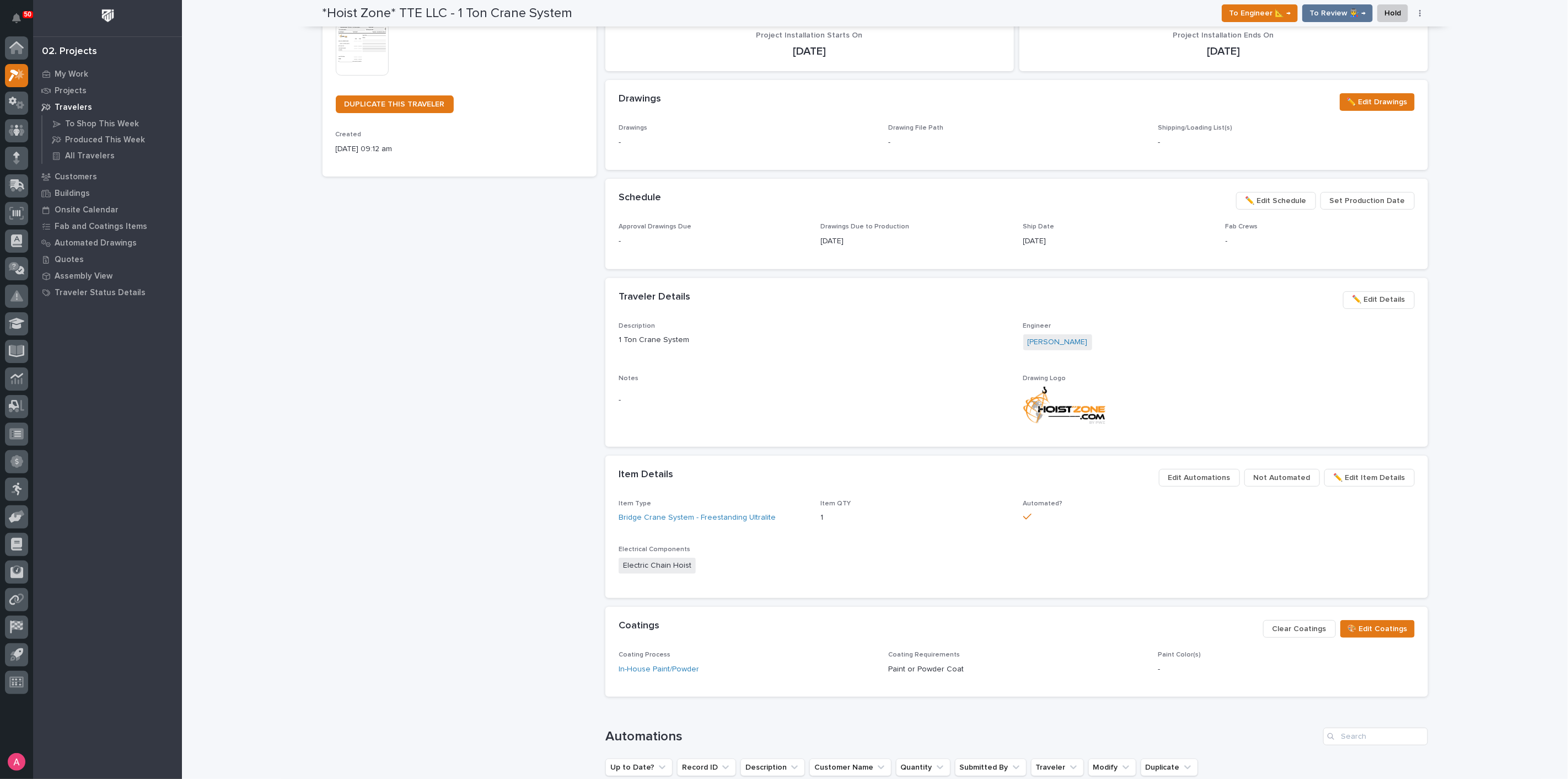
scroll to position [184, 0]
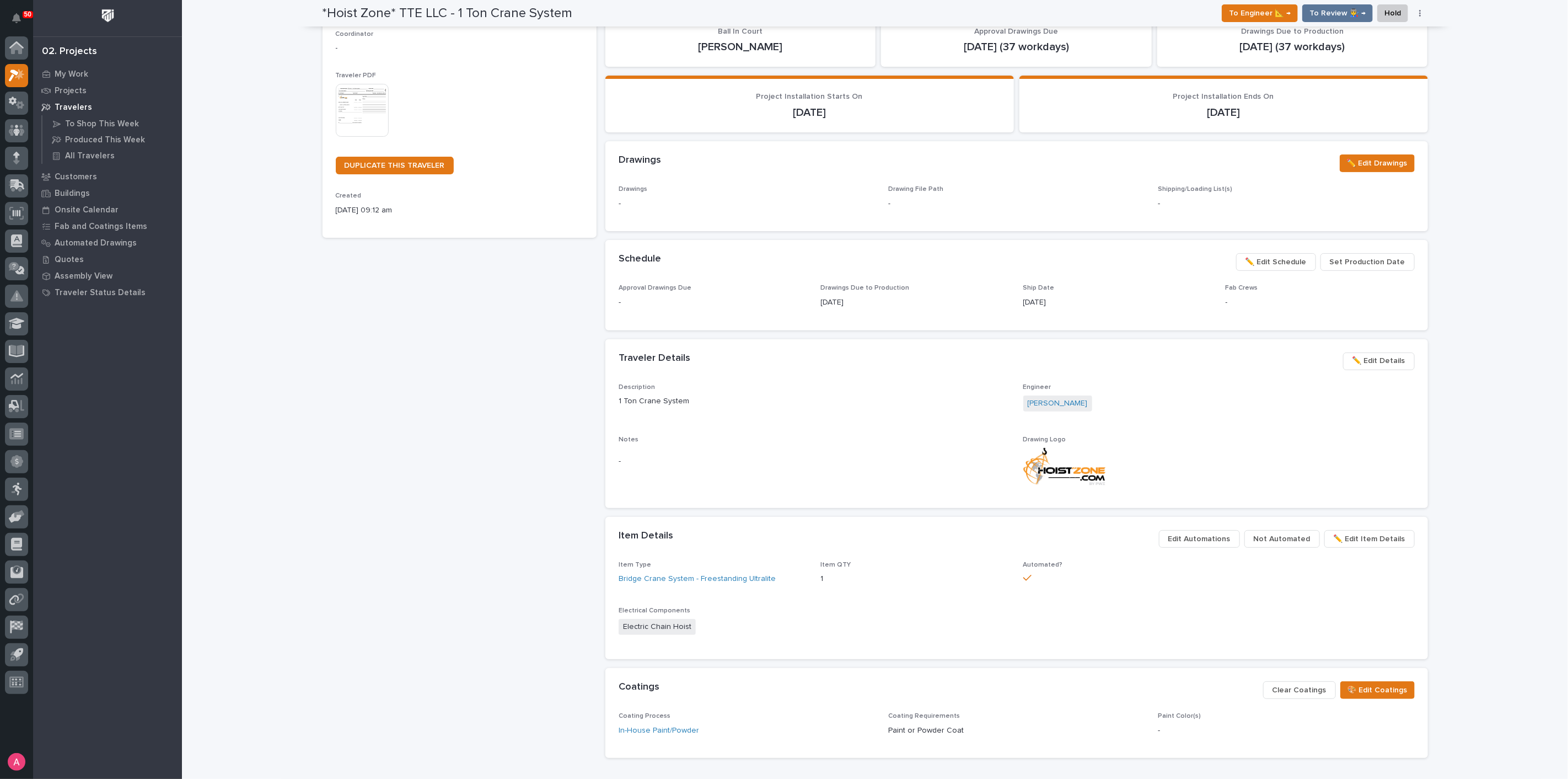
click at [1297, 262] on span "✏️ Edit Schedule" at bounding box center [1276, 262] width 61 height 13
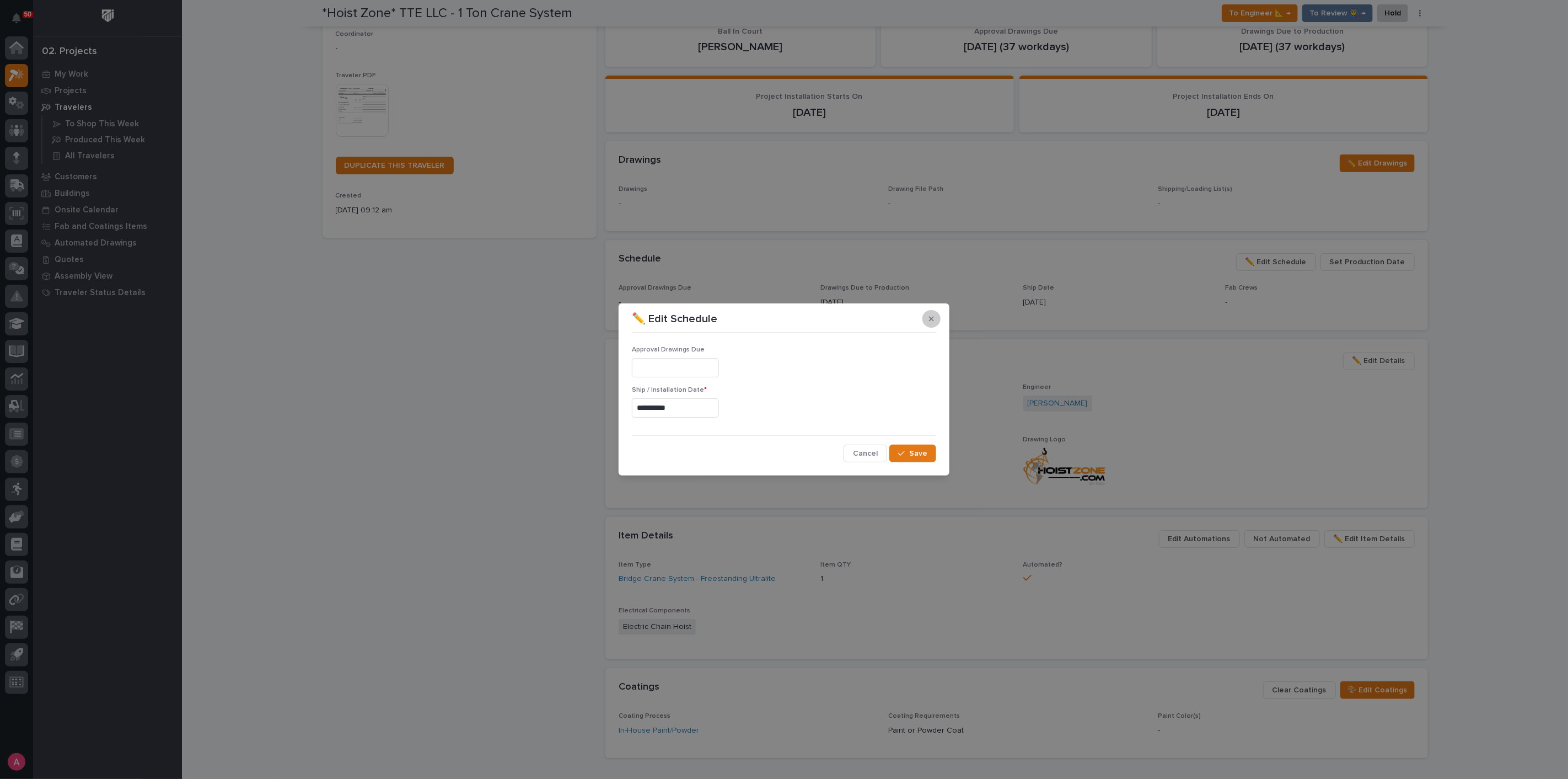
click at [937, 322] on button "button" at bounding box center [931, 318] width 18 height 18
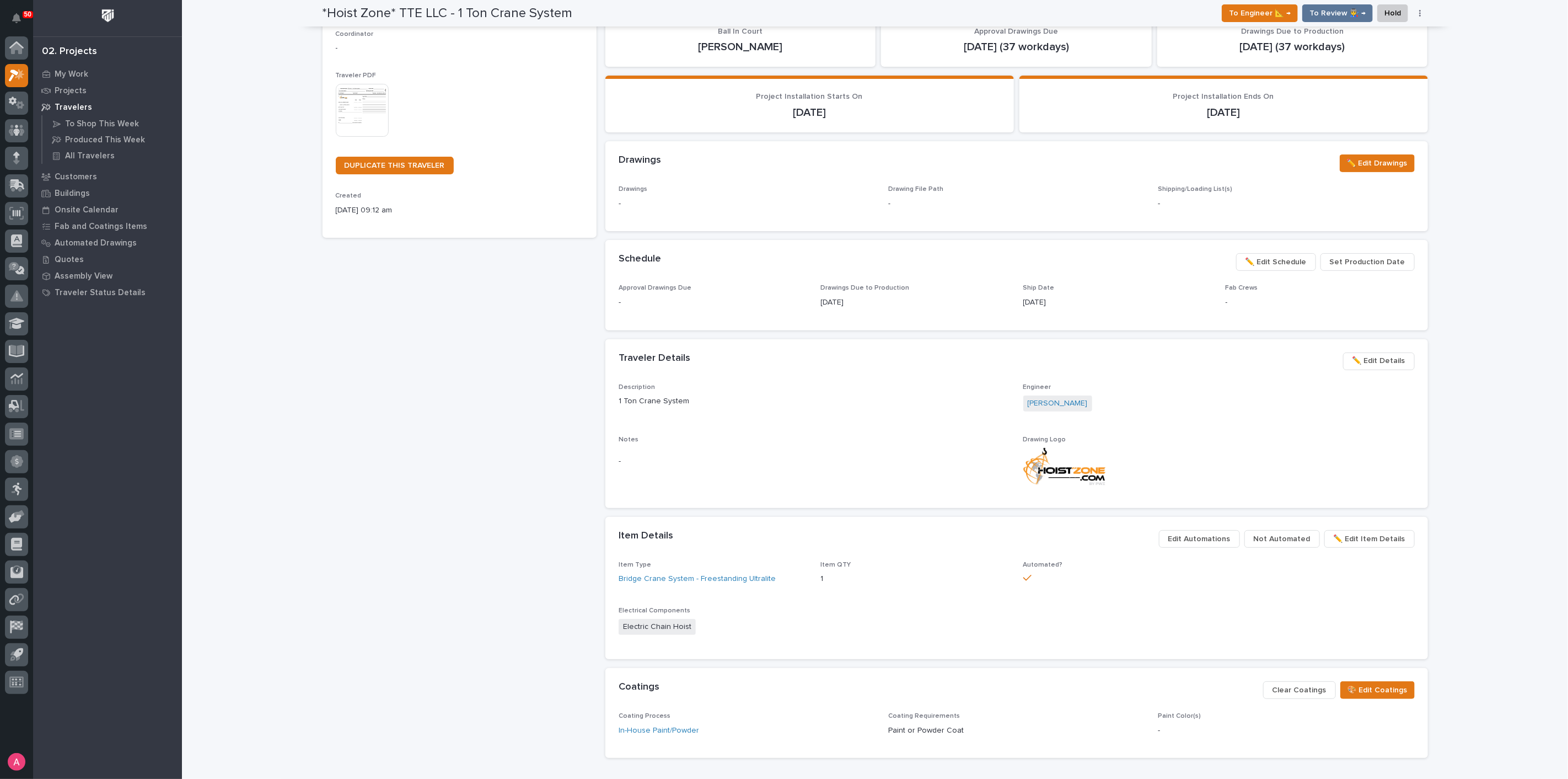
click at [1351, 263] on span "Set Production Date" at bounding box center [1368, 262] width 75 height 13
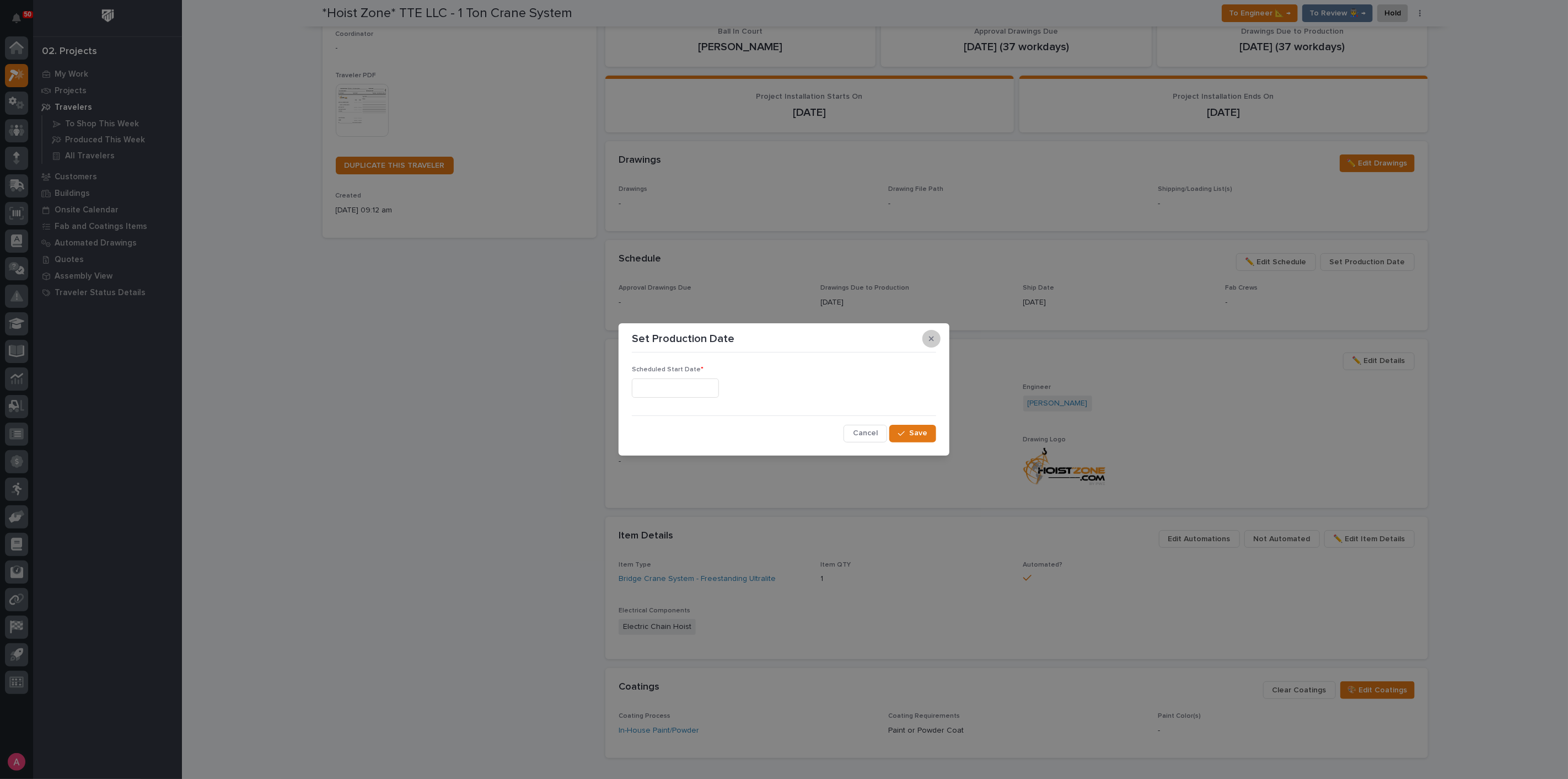
click at [936, 335] on button "button" at bounding box center [931, 339] width 18 height 18
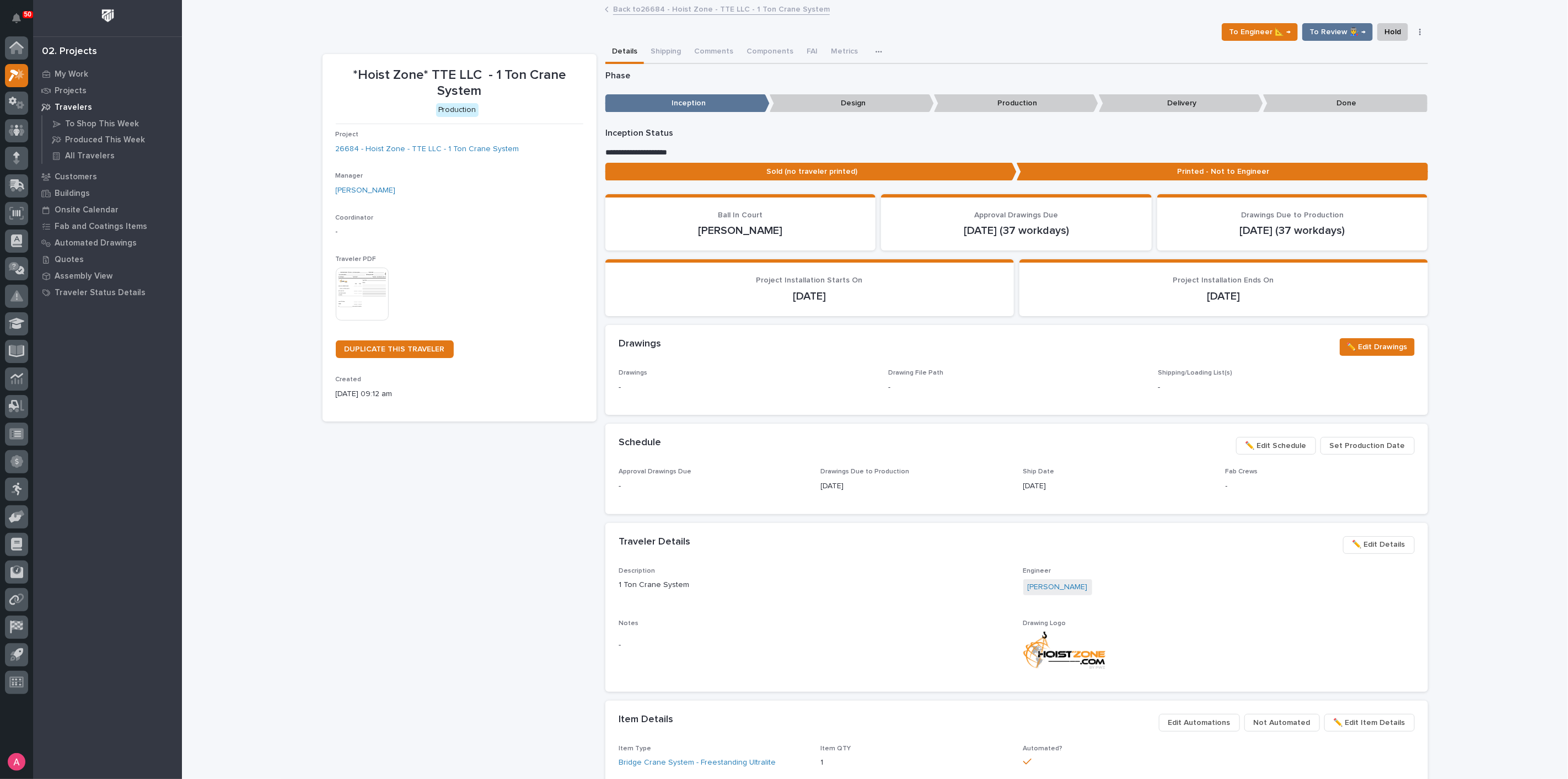
scroll to position [61, 0]
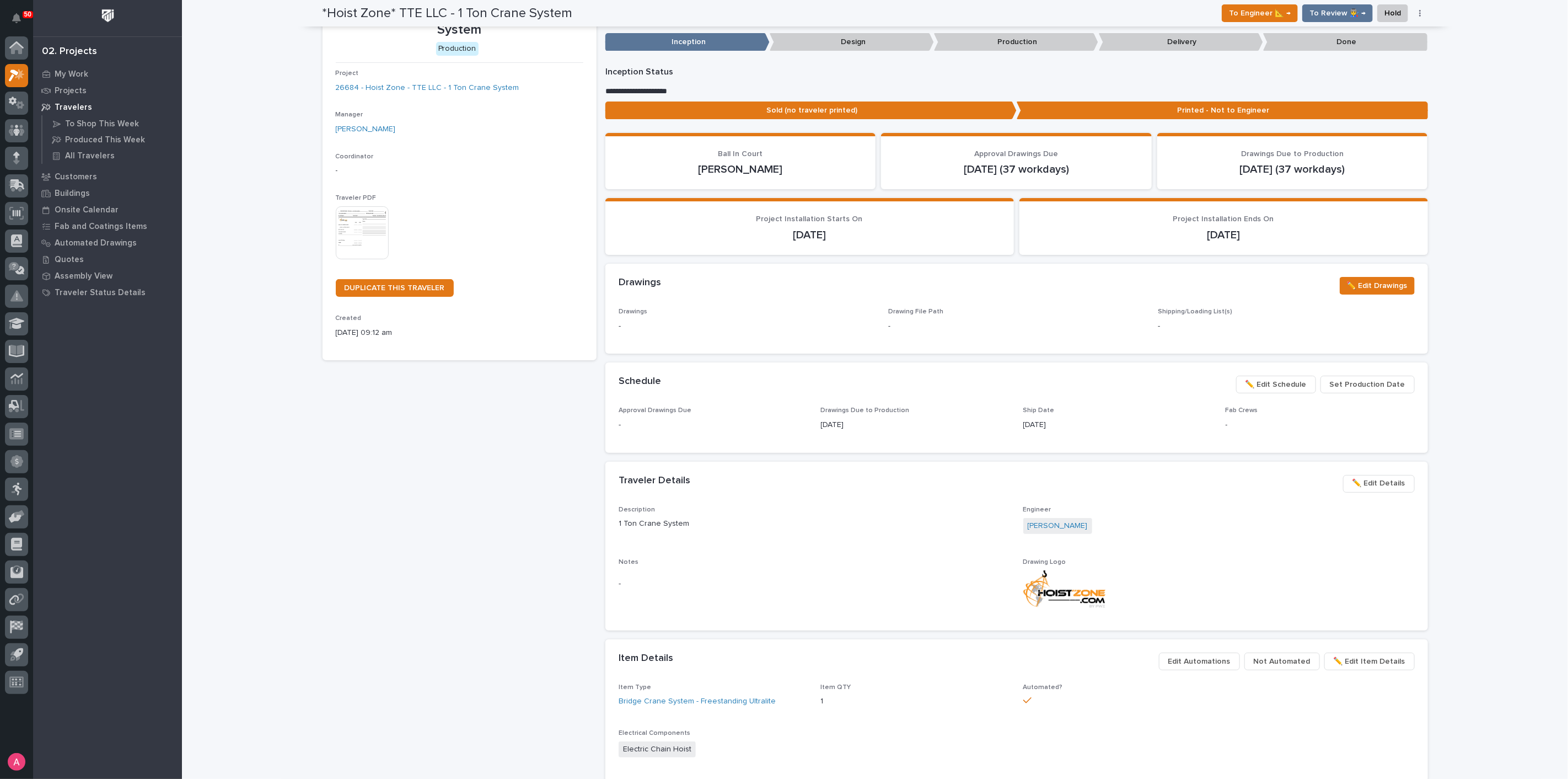
click at [1291, 384] on span "✏️ Edit Schedule" at bounding box center [1276, 384] width 61 height 13
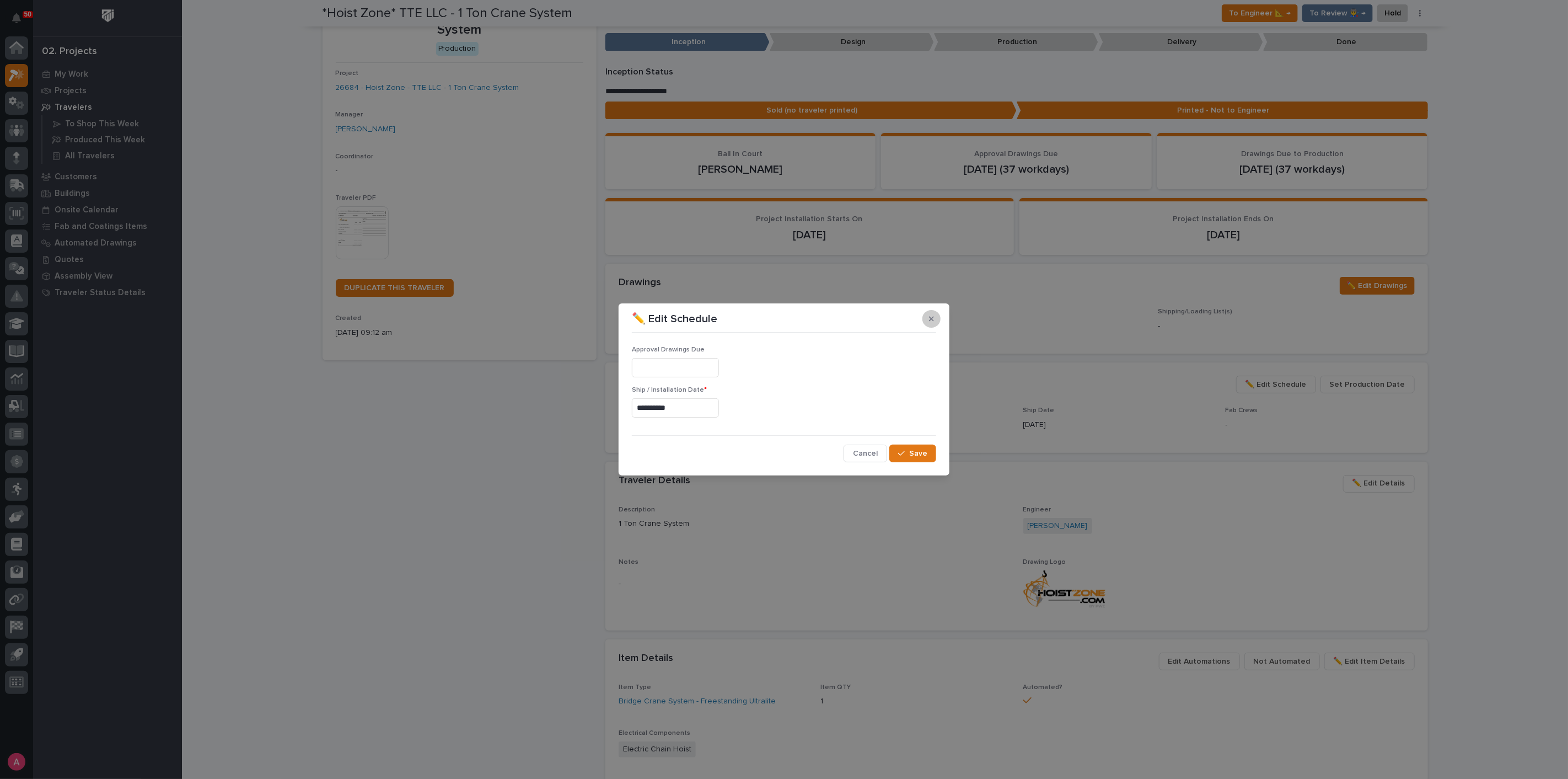
click at [932, 322] on icon "button" at bounding box center [931, 318] width 5 height 8
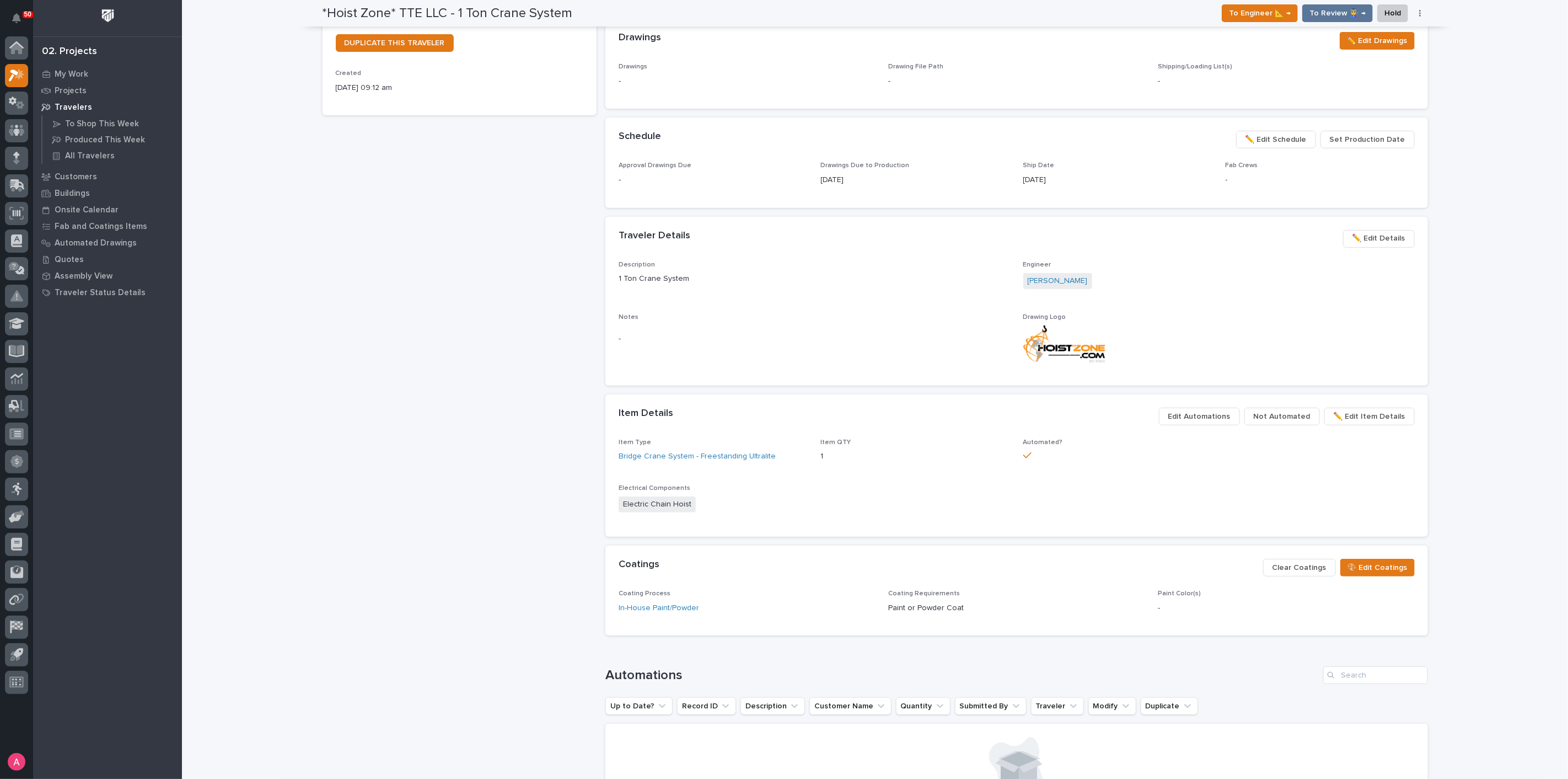
scroll to position [0, 0]
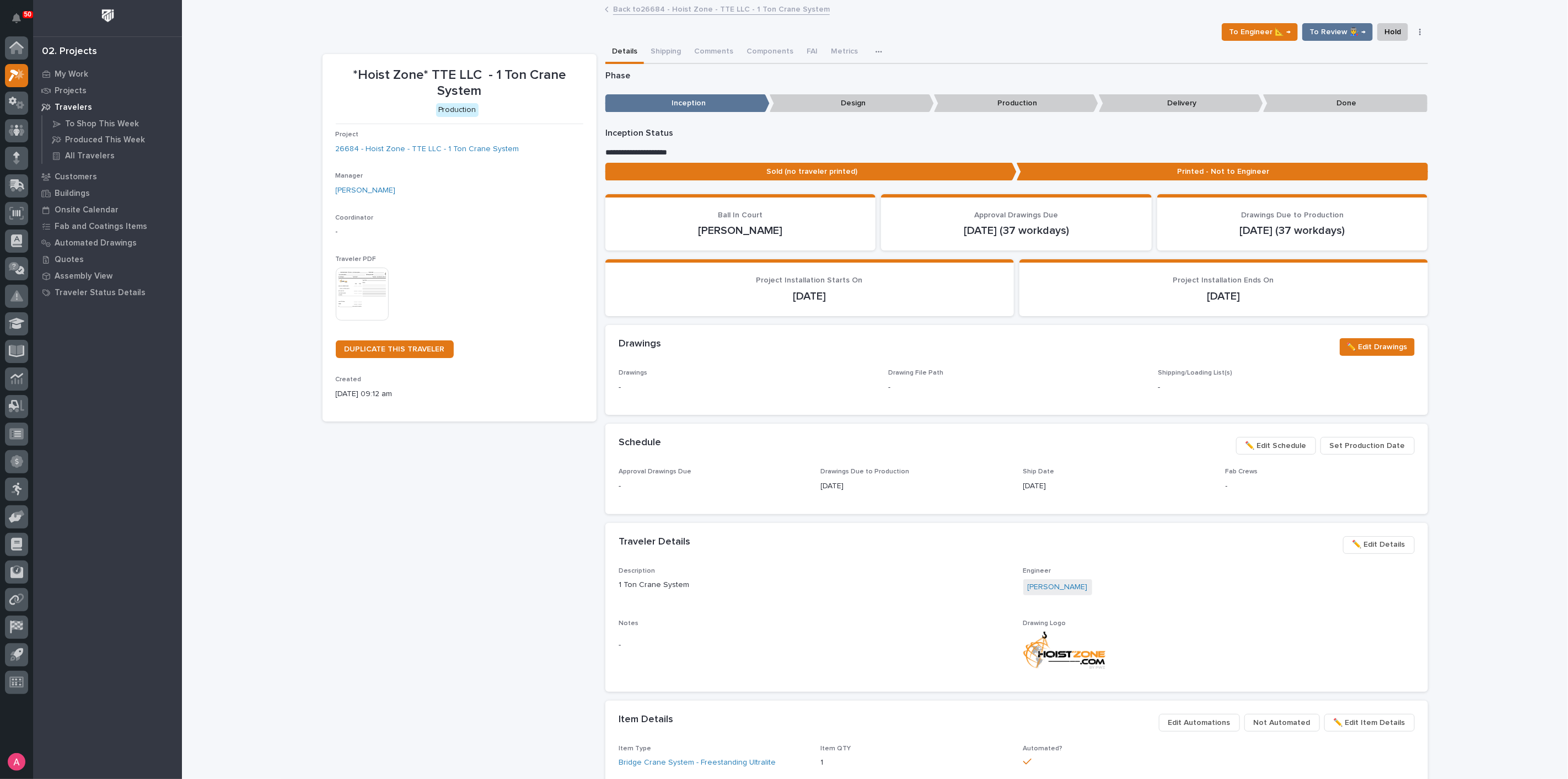
click at [323, 480] on div "*Hoist Zone* TTE LLC - 1 Ton Crane System Production Project 26684 - Hoist Zone…" at bounding box center [459, 633] width 274 height 1158
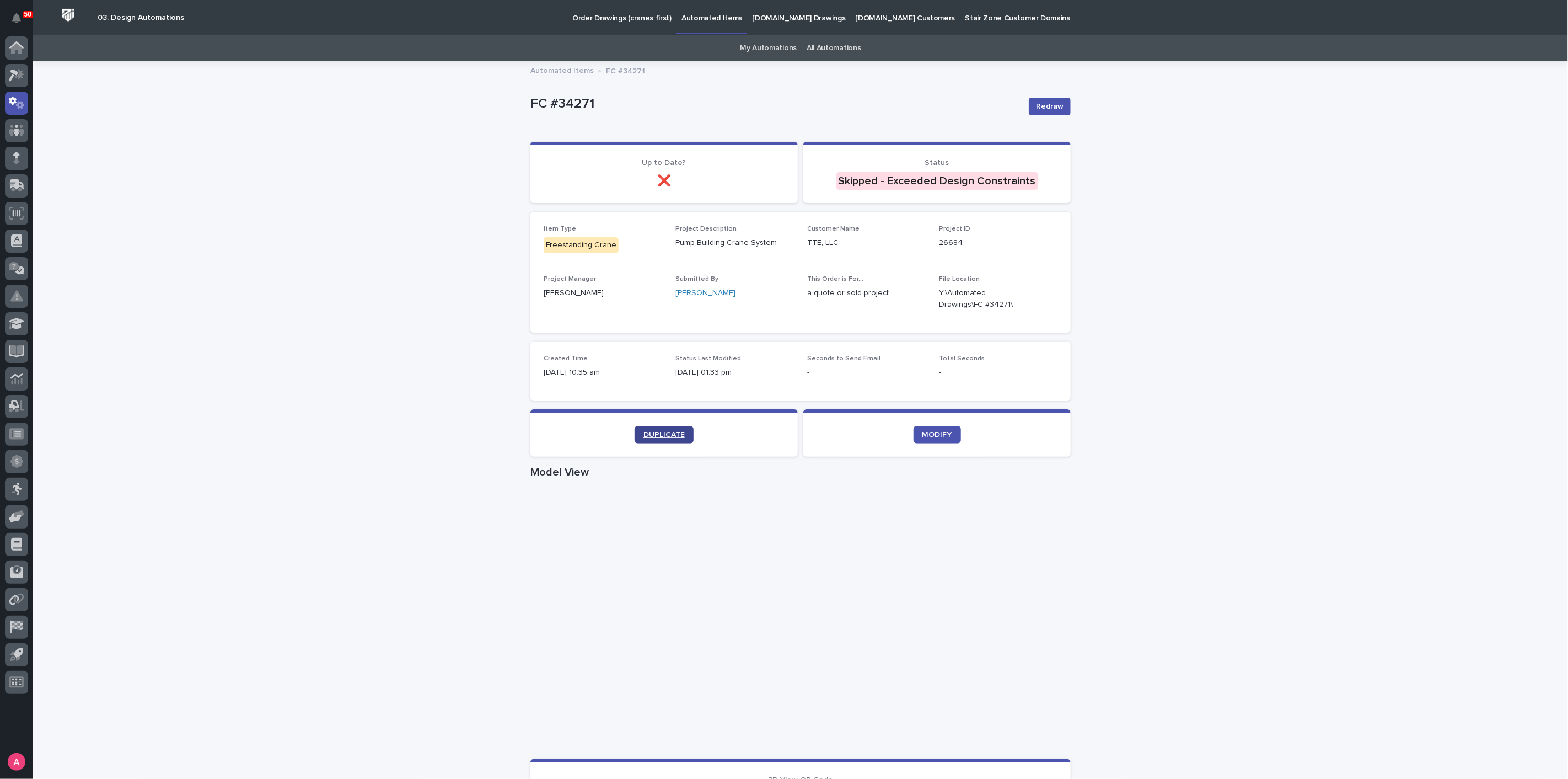
click at [660, 432] on span "DUPLICATE" at bounding box center [663, 434] width 41 height 8
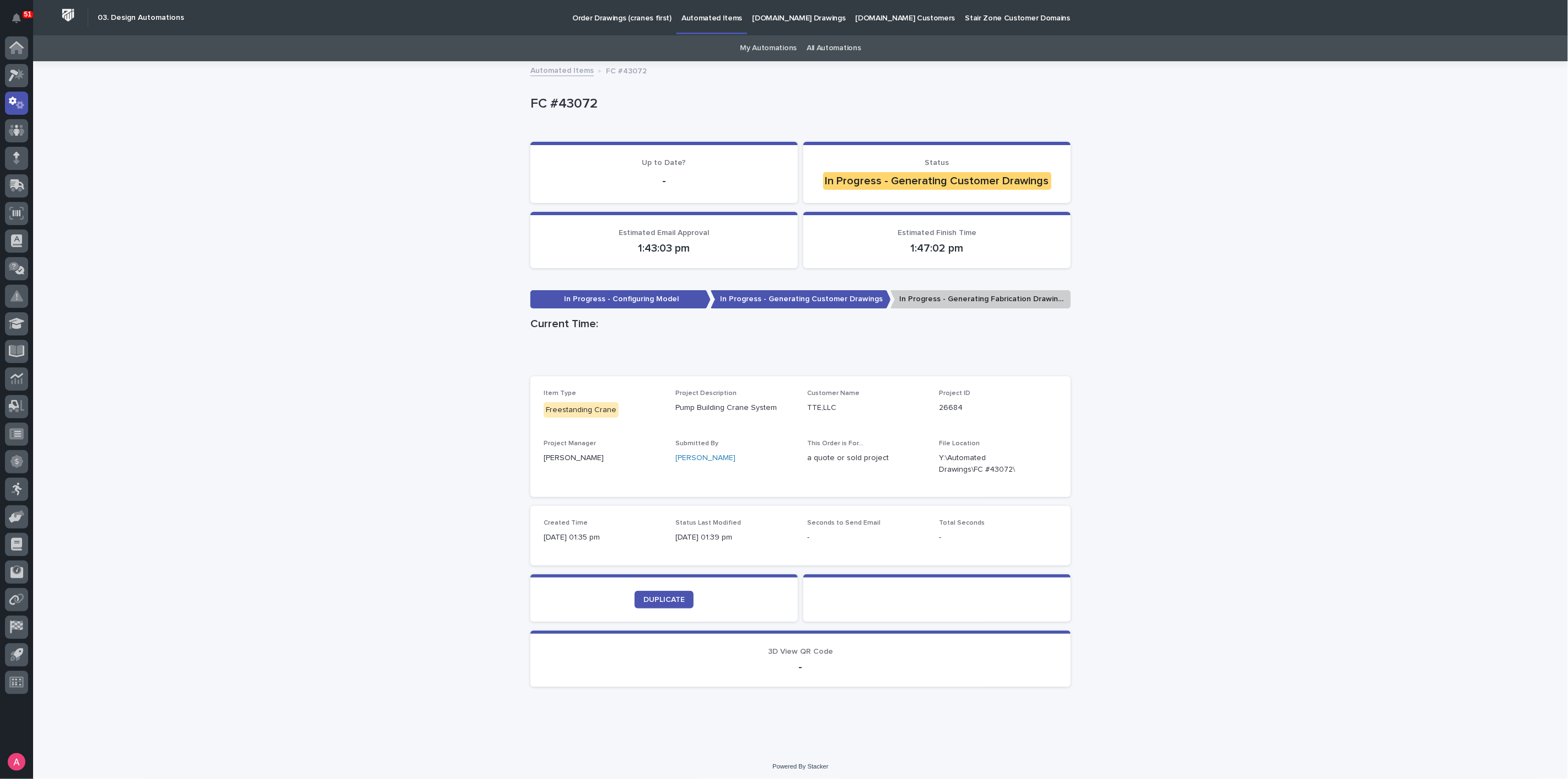
click at [280, 215] on div "Loading... Saving… Loading... Saving… FC #43072 FC #43072 Sorry, there was an e…" at bounding box center [800, 407] width 1535 height 689
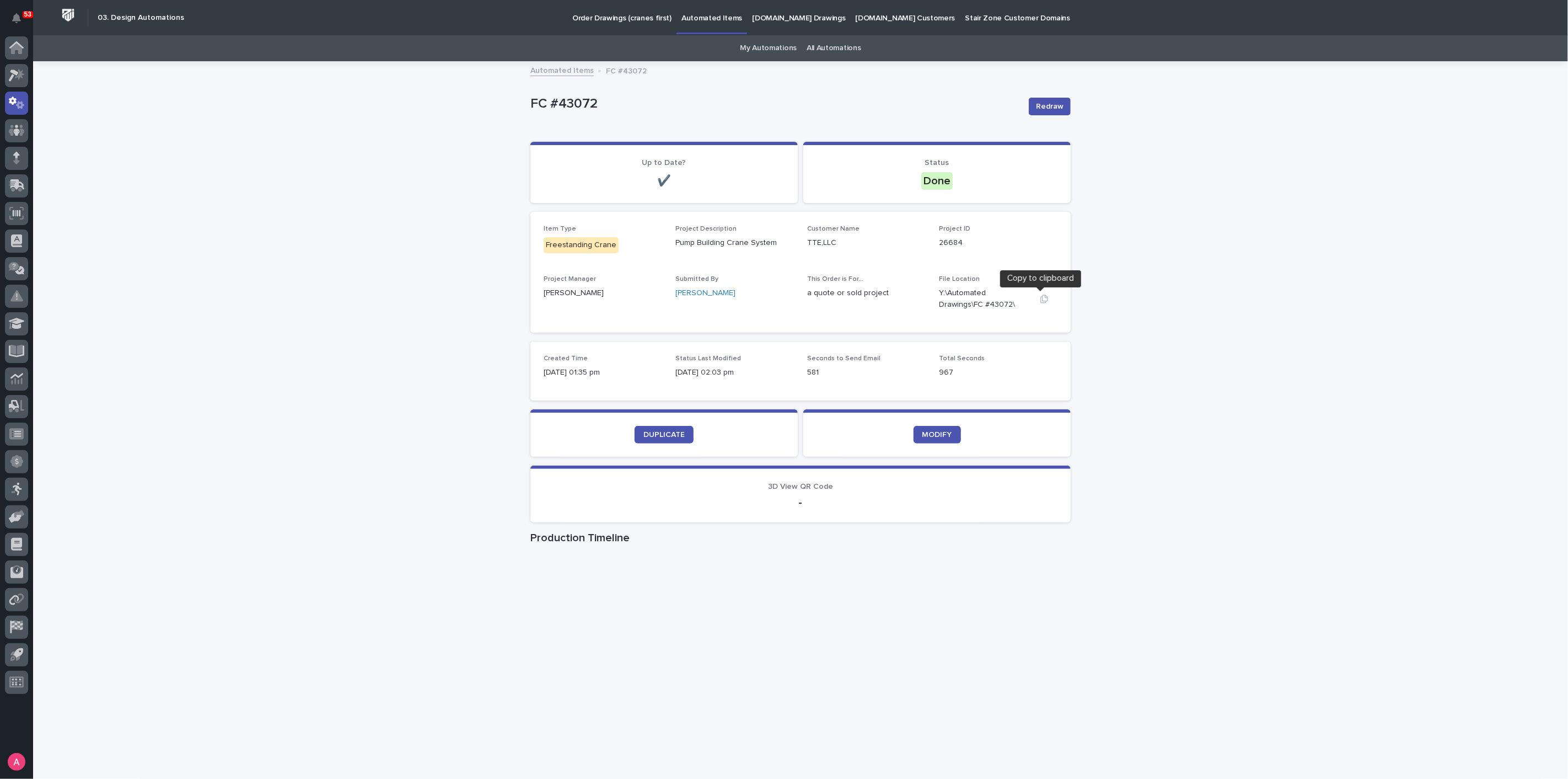
click at [1039, 298] on icon "button" at bounding box center [1043, 298] width 9 height 9
